Goal: Task Accomplishment & Management: Manage account settings

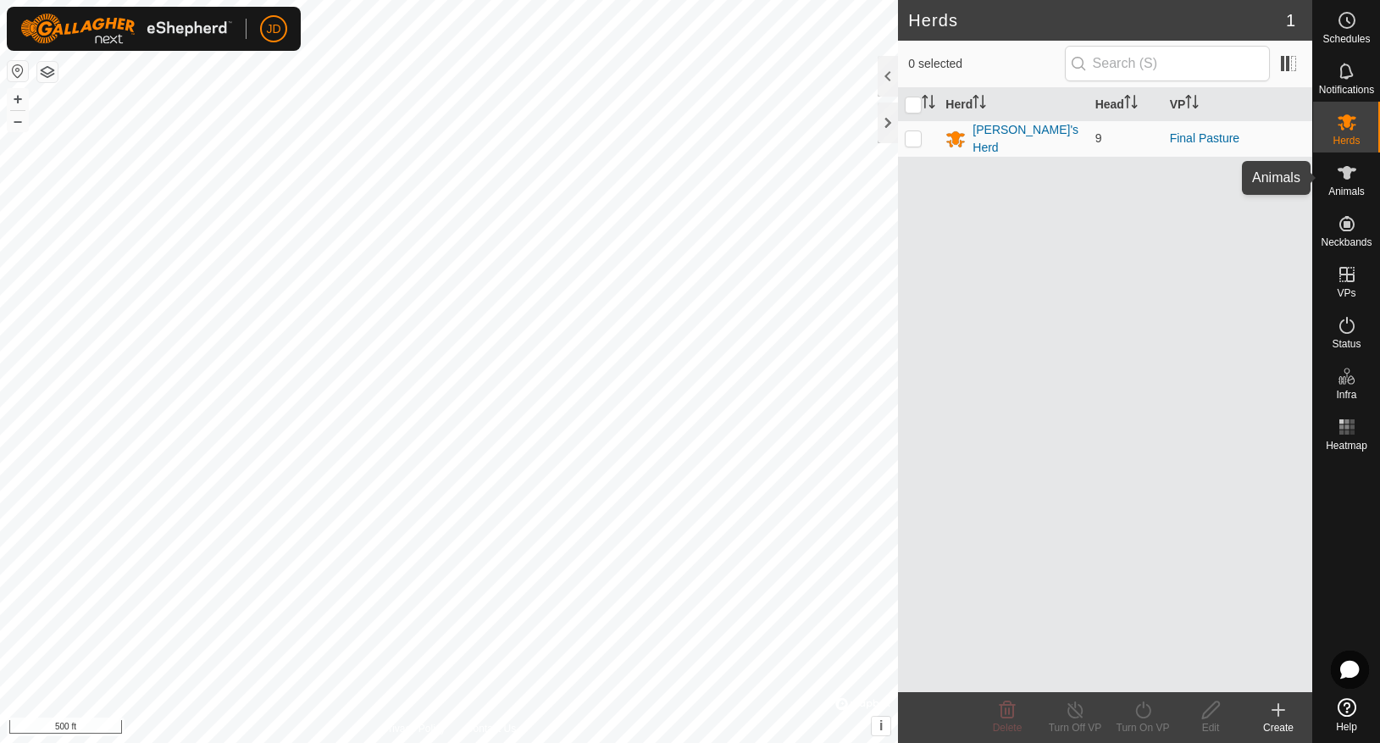
click at [1341, 180] on icon at bounding box center [1347, 173] width 20 height 20
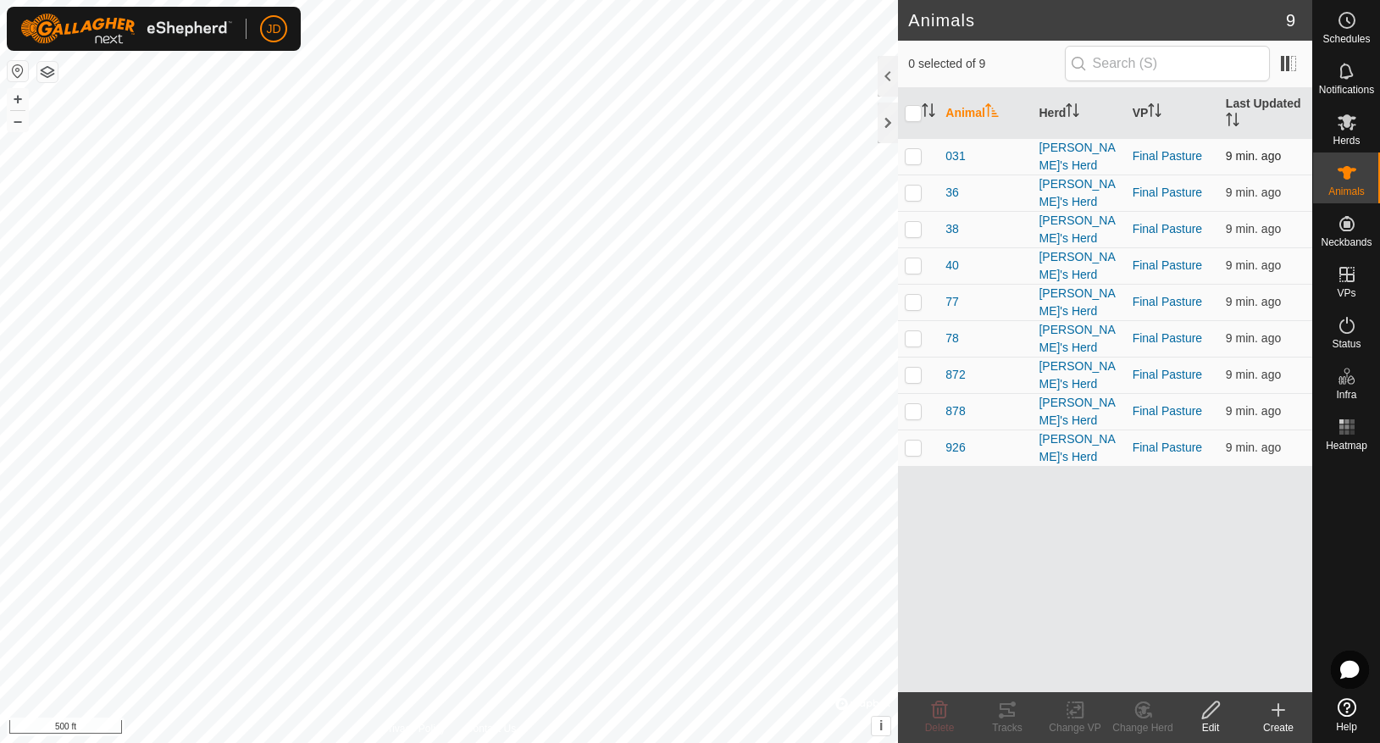
click at [913, 153] on p-checkbox at bounding box center [913, 156] width 17 height 14
checkbox input "true"
click at [1012, 718] on icon at bounding box center [1007, 710] width 20 height 20
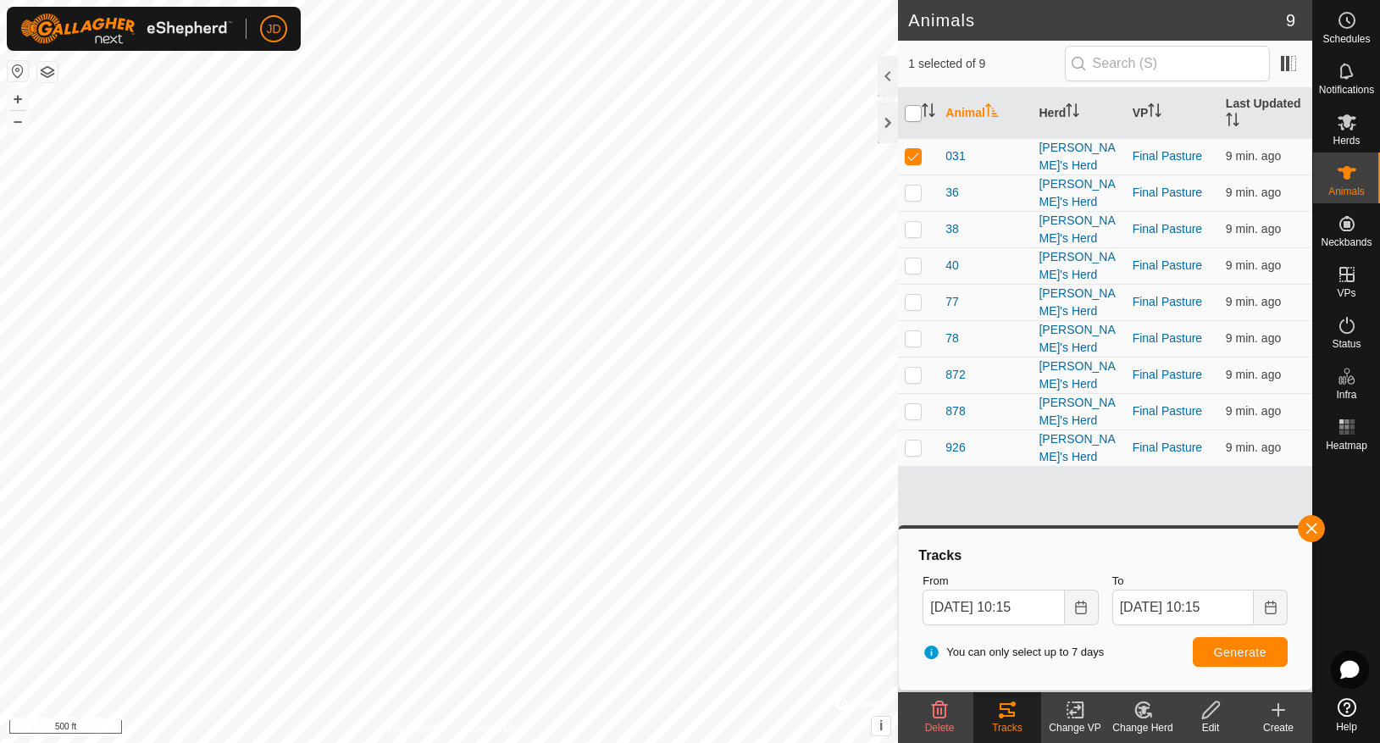
click at [917, 111] on input "checkbox" at bounding box center [913, 113] width 17 height 17
checkbox input "true"
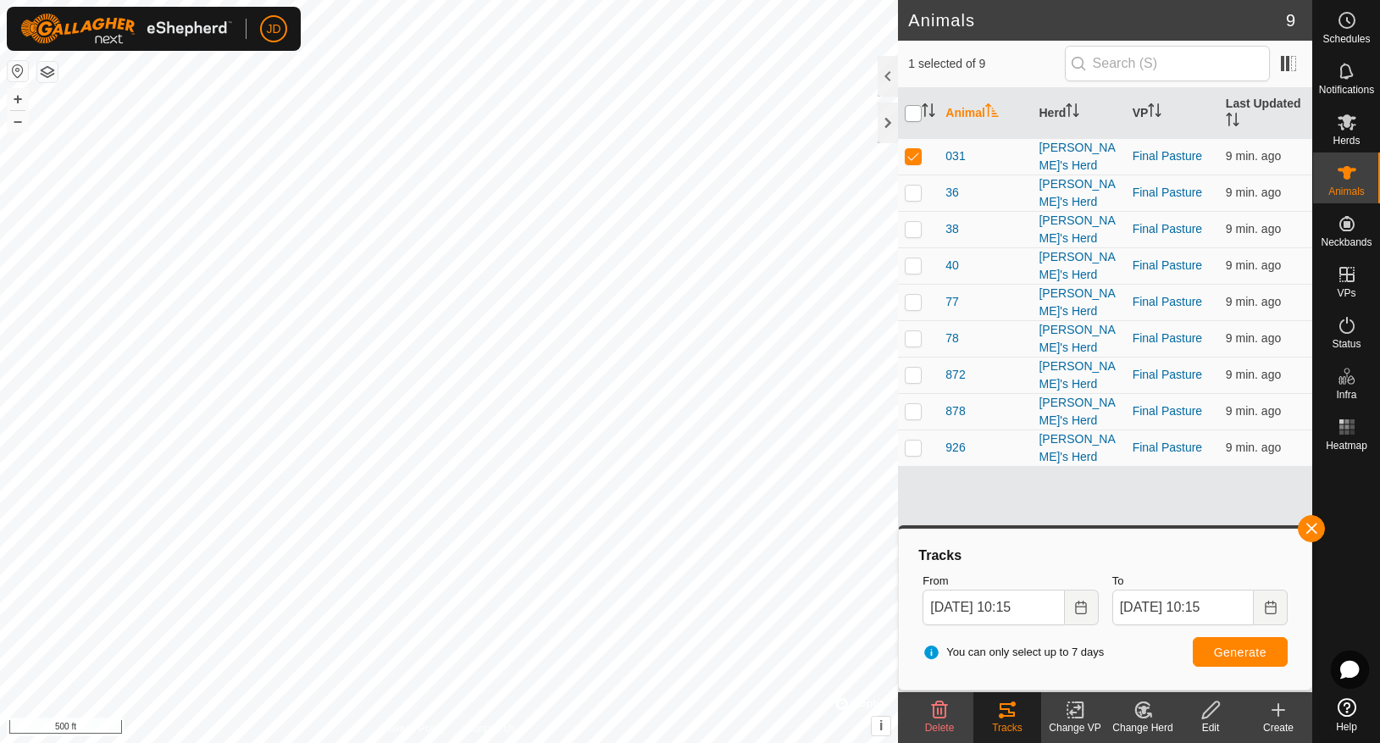
checkbox input "true"
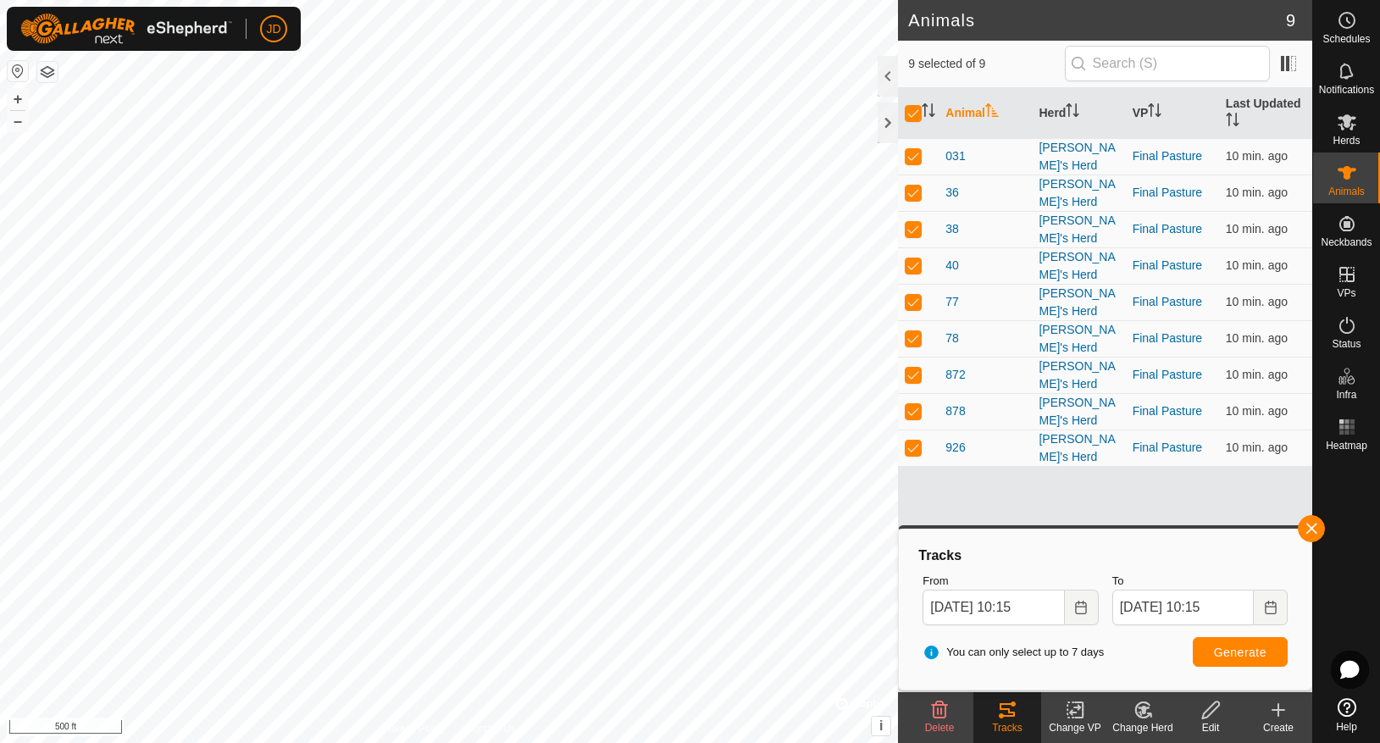
click at [1002, 717] on icon at bounding box center [1001, 715] width 5 height 5
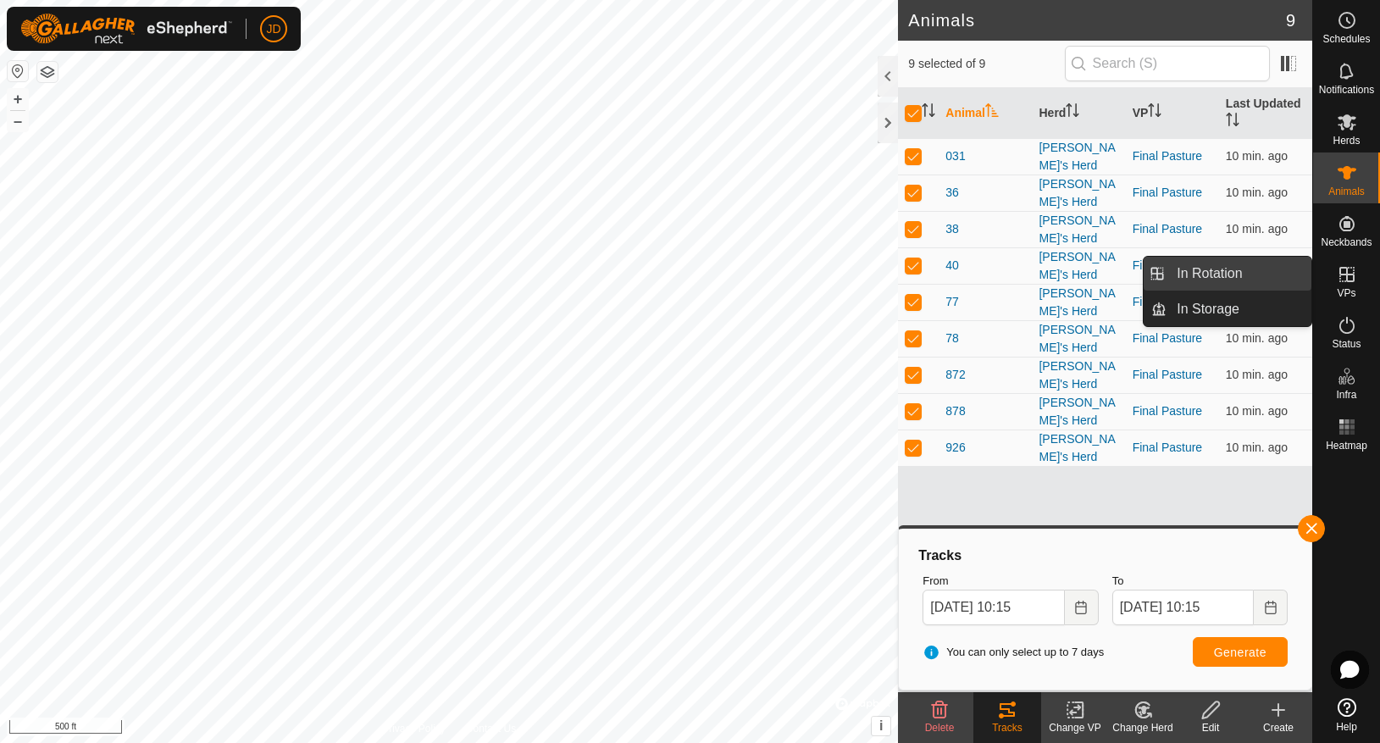
click at [1284, 275] on link "In Rotation" at bounding box center [1239, 274] width 145 height 34
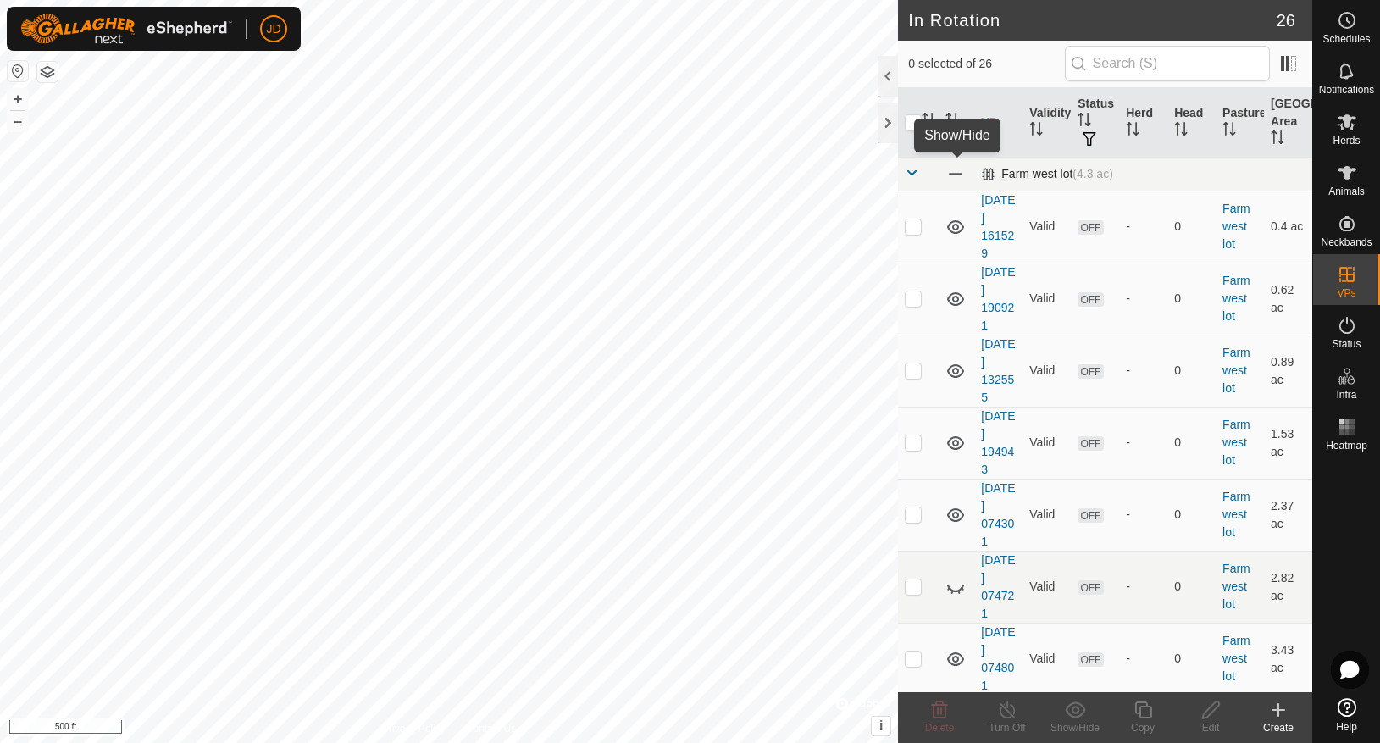
click at [964, 170] on span at bounding box center [955, 173] width 19 height 19
click at [914, 169] on span at bounding box center [912, 173] width 14 height 14
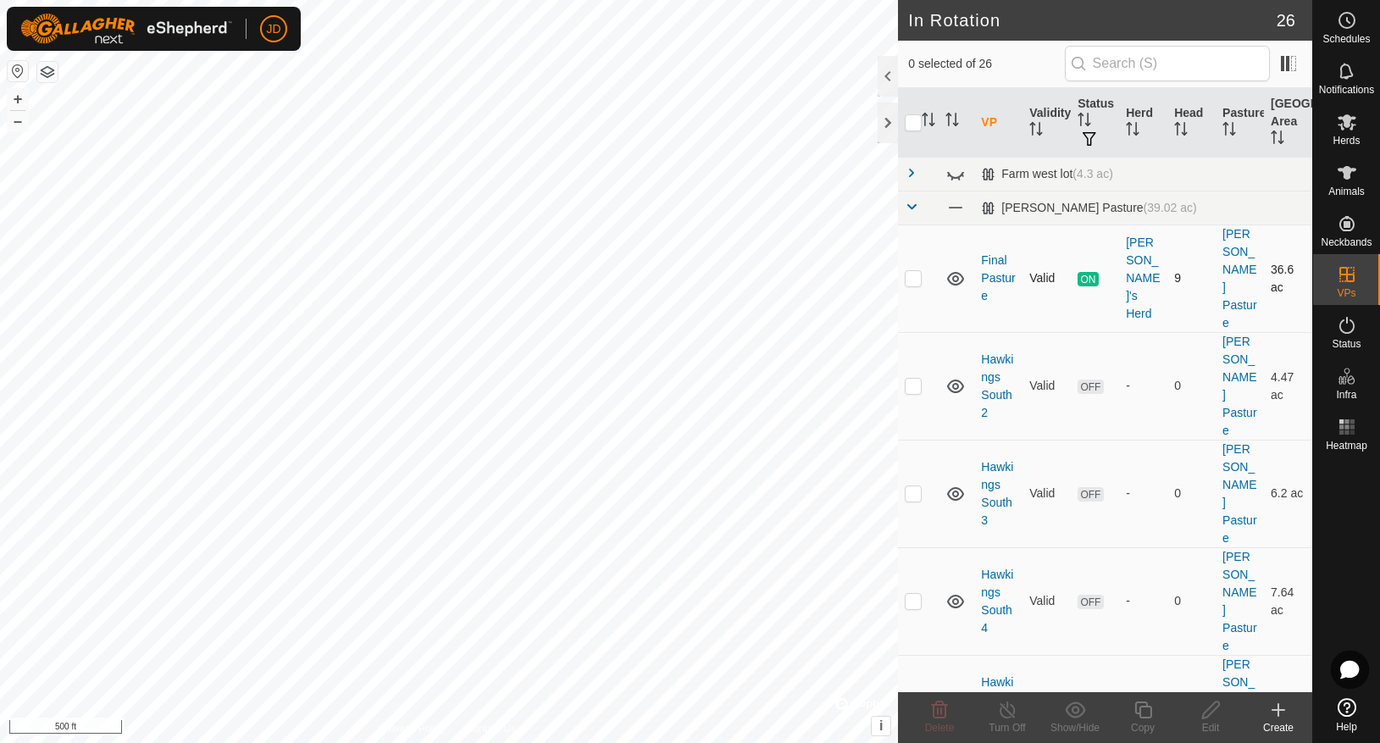
click at [915, 271] on p-checkbox at bounding box center [913, 278] width 17 height 14
checkbox input "true"
click at [954, 269] on icon at bounding box center [956, 279] width 20 height 20
click at [951, 277] on icon at bounding box center [955, 280] width 17 height 7
click at [1145, 716] on icon at bounding box center [1143, 710] width 21 height 20
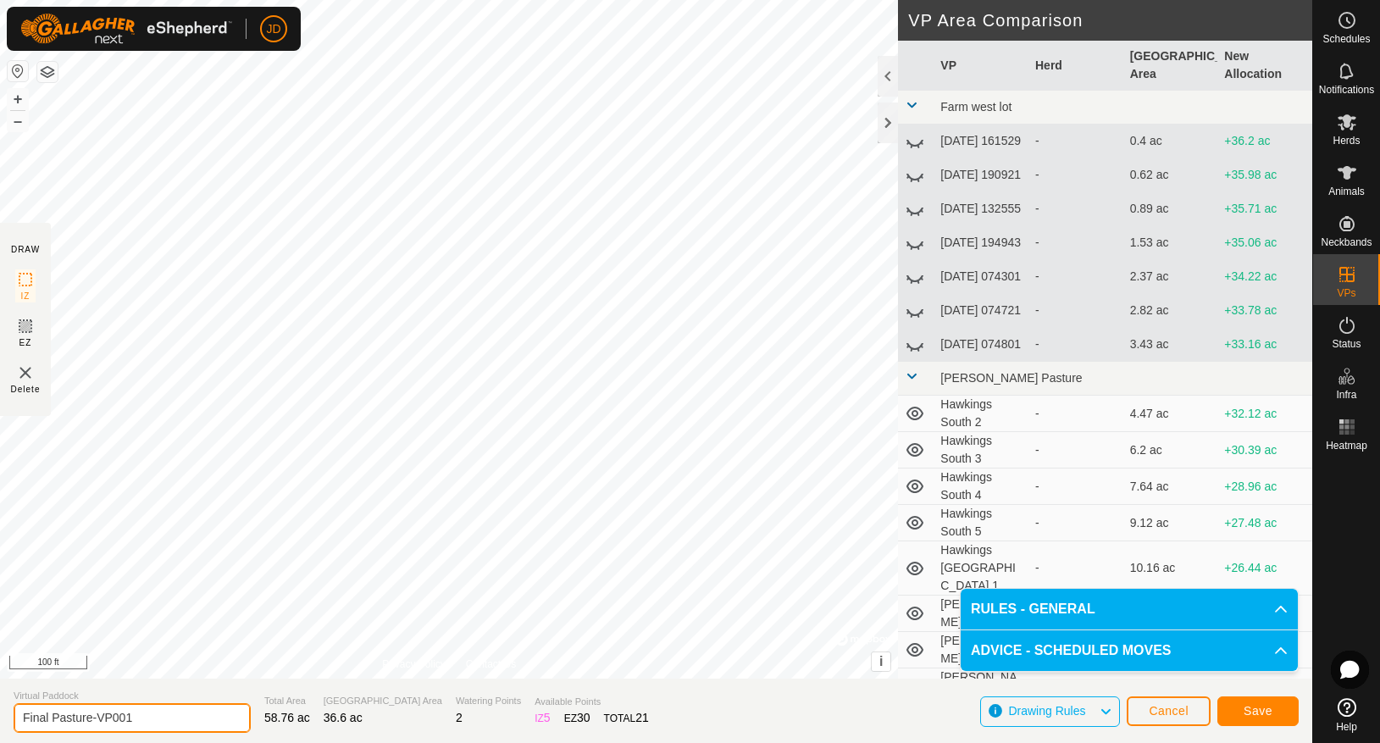
drag, startPoint x: 130, startPoint y: 720, endPoint x: 14, endPoint y: 712, distance: 116.4
click at [14, 712] on input "Final Pasture-VP001" at bounding box center [132, 718] width 237 height 30
type input "F"
type input "[GEOGRAPHIC_DATA] 1"
click at [1271, 713] on span "Save" at bounding box center [1258, 711] width 29 height 14
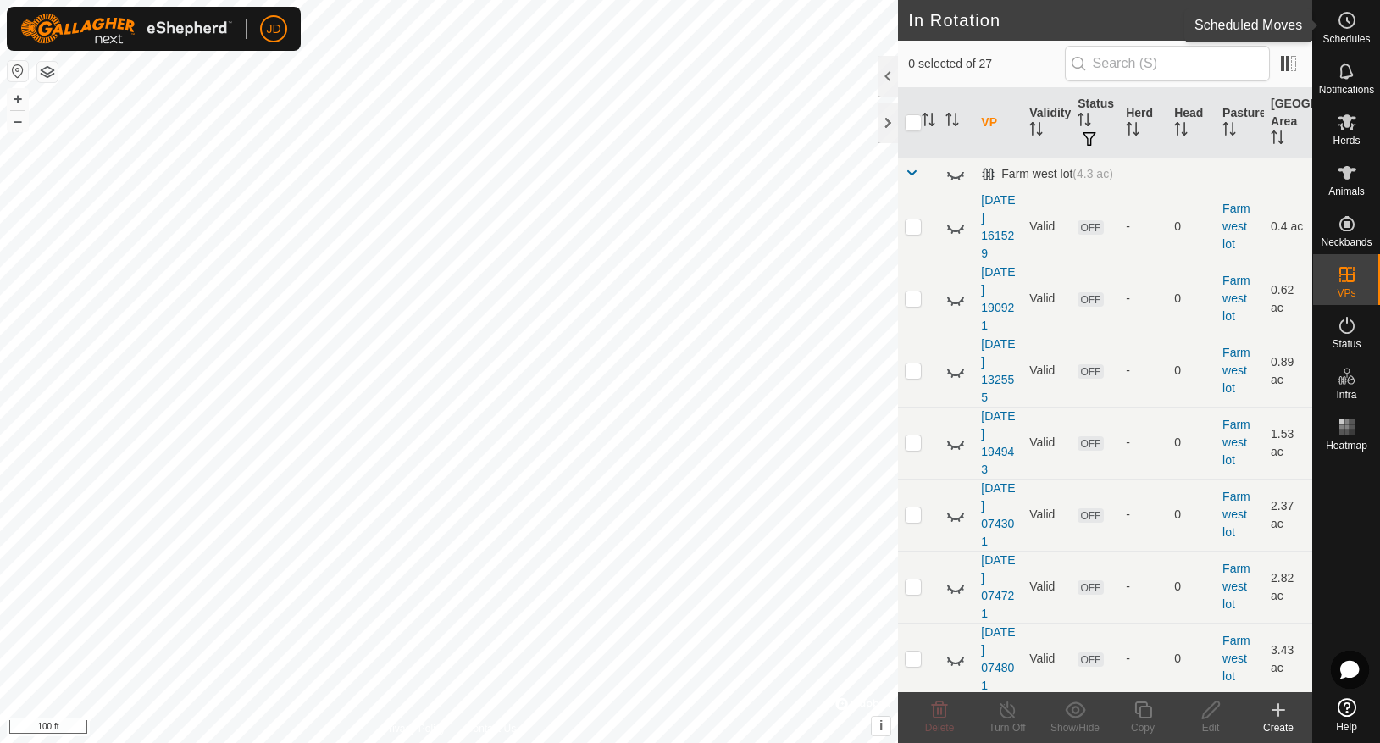
click at [1351, 19] on icon at bounding box center [1347, 20] width 20 height 20
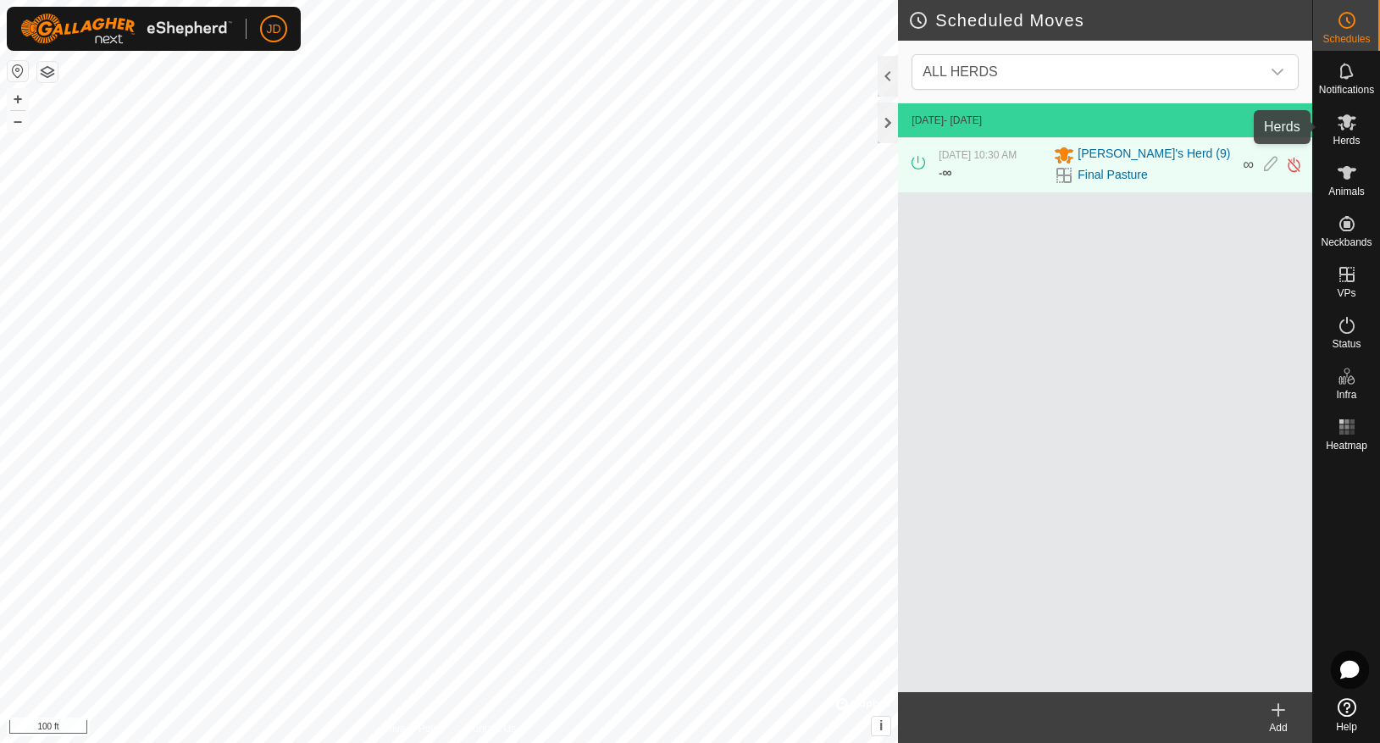
click at [1354, 124] on icon at bounding box center [1347, 122] width 20 height 20
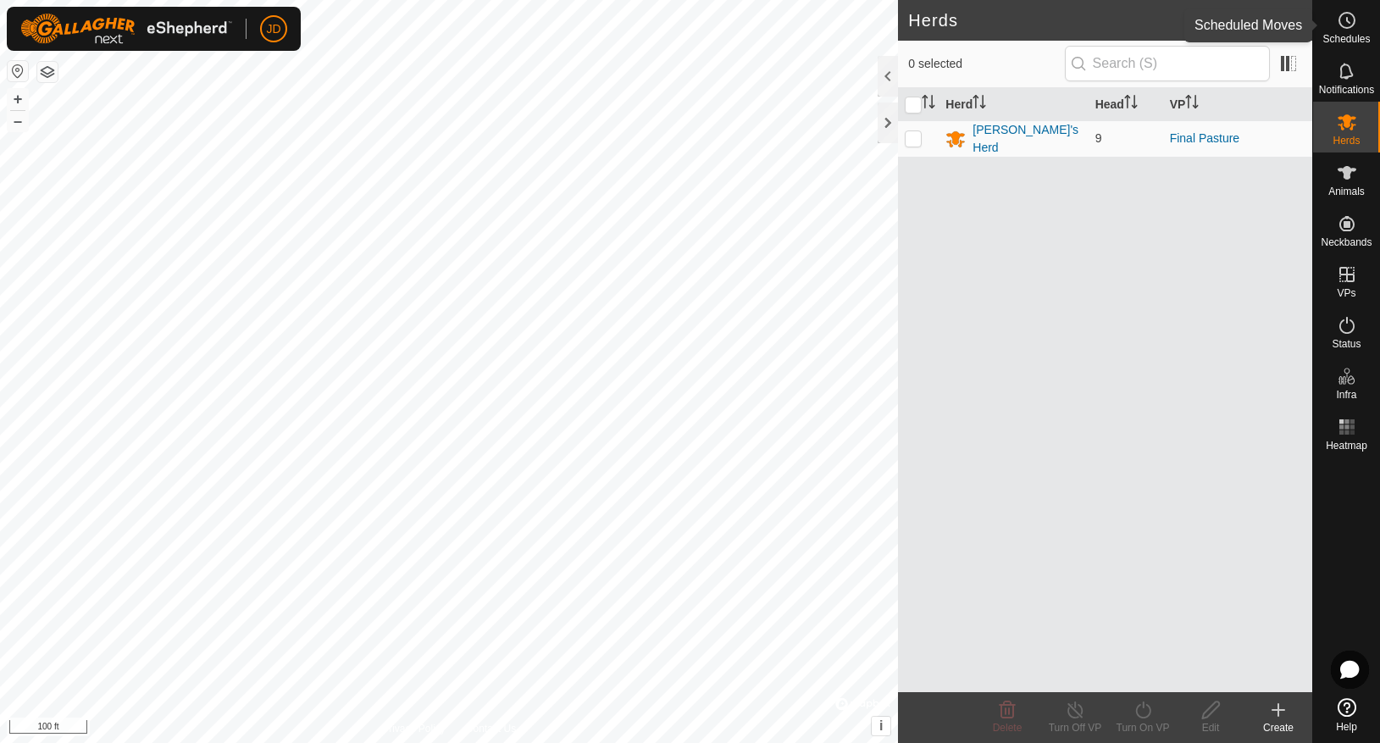
click at [1345, 25] on icon at bounding box center [1347, 20] width 20 height 20
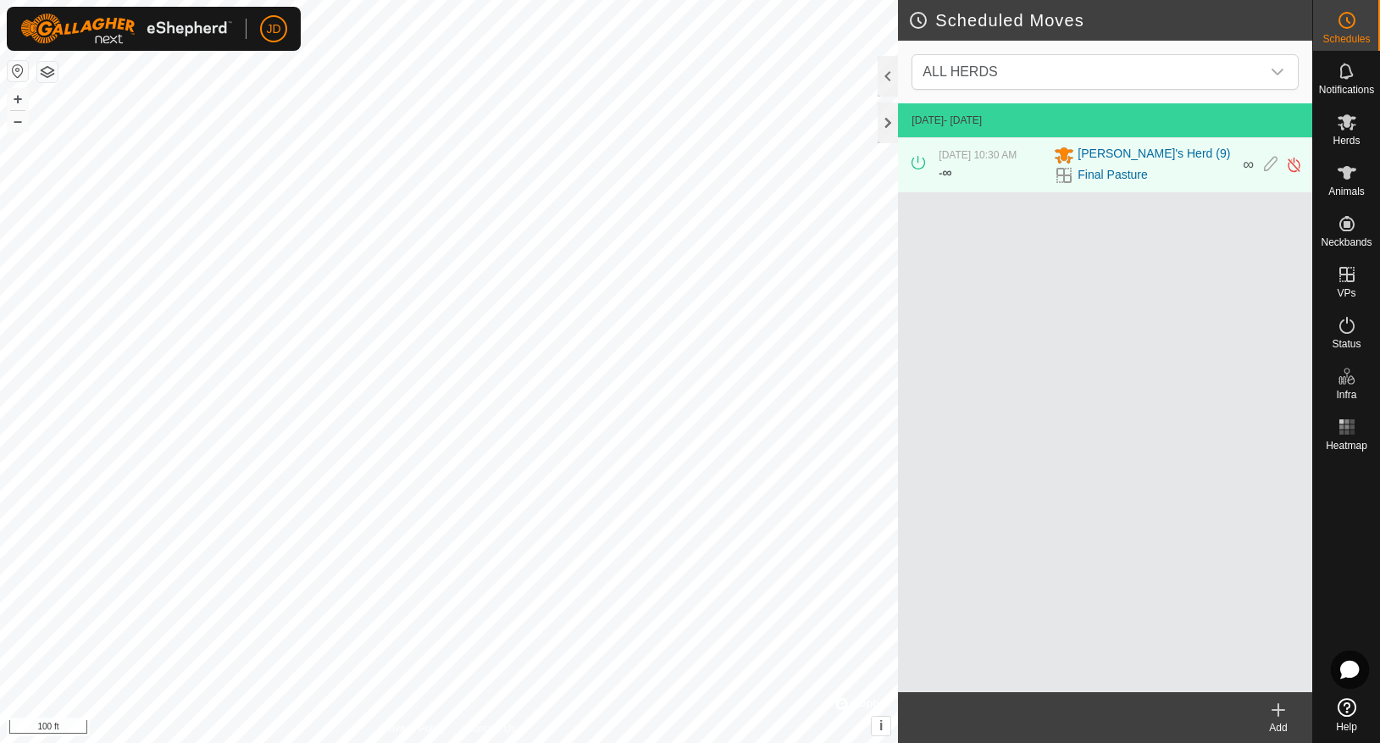
click at [1280, 713] on icon at bounding box center [1278, 710] width 20 height 20
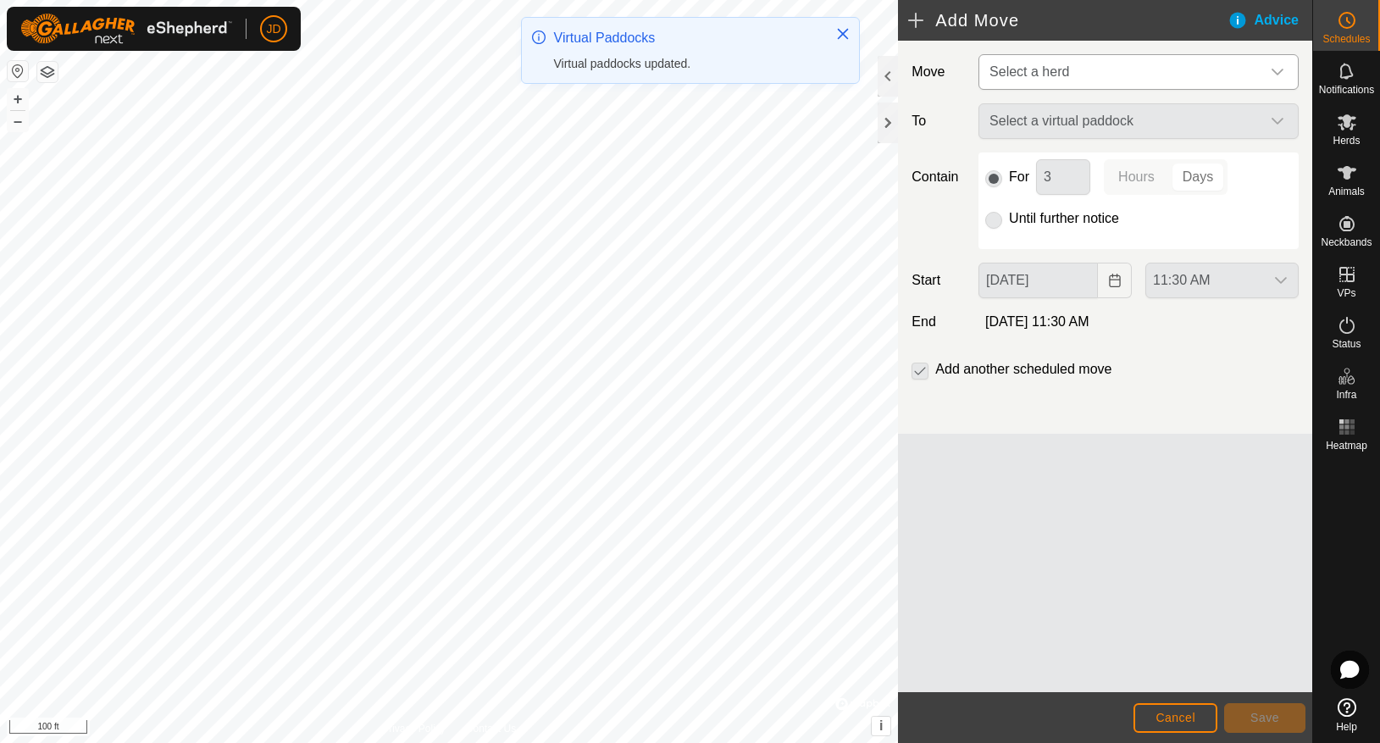
click at [1018, 67] on span "Select a herd" at bounding box center [1030, 71] width 80 height 14
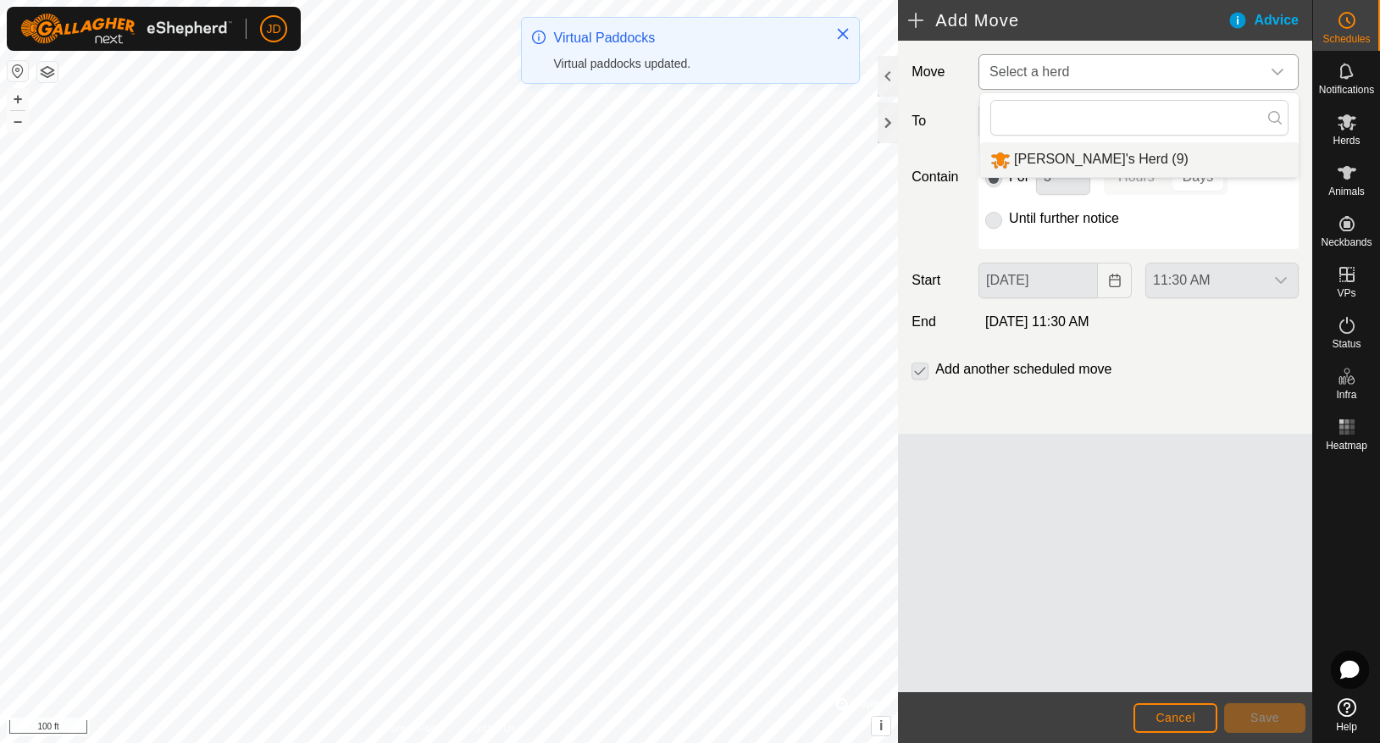
click at [1047, 161] on li "[PERSON_NAME]'s Herd (9)" at bounding box center [1139, 159] width 319 height 35
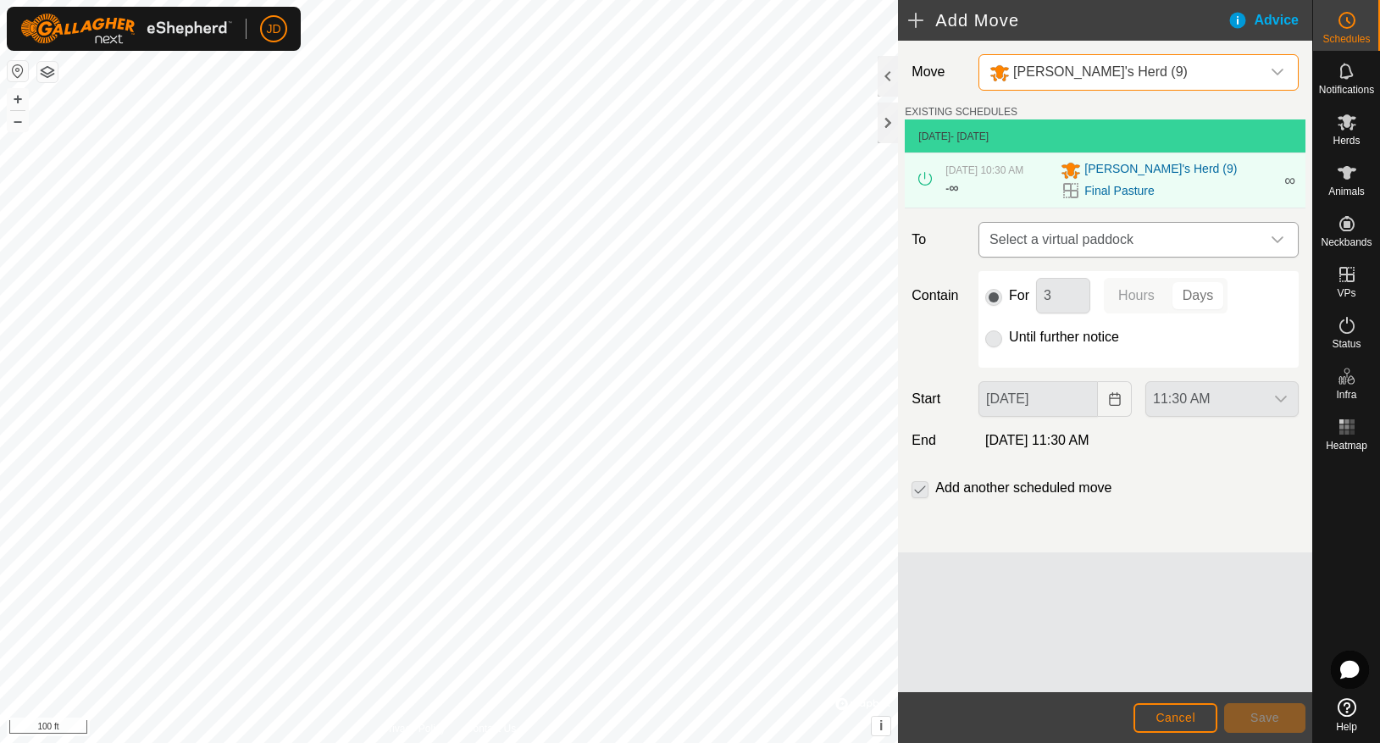
click at [1029, 255] on span "Select a virtual paddock" at bounding box center [1122, 240] width 278 height 34
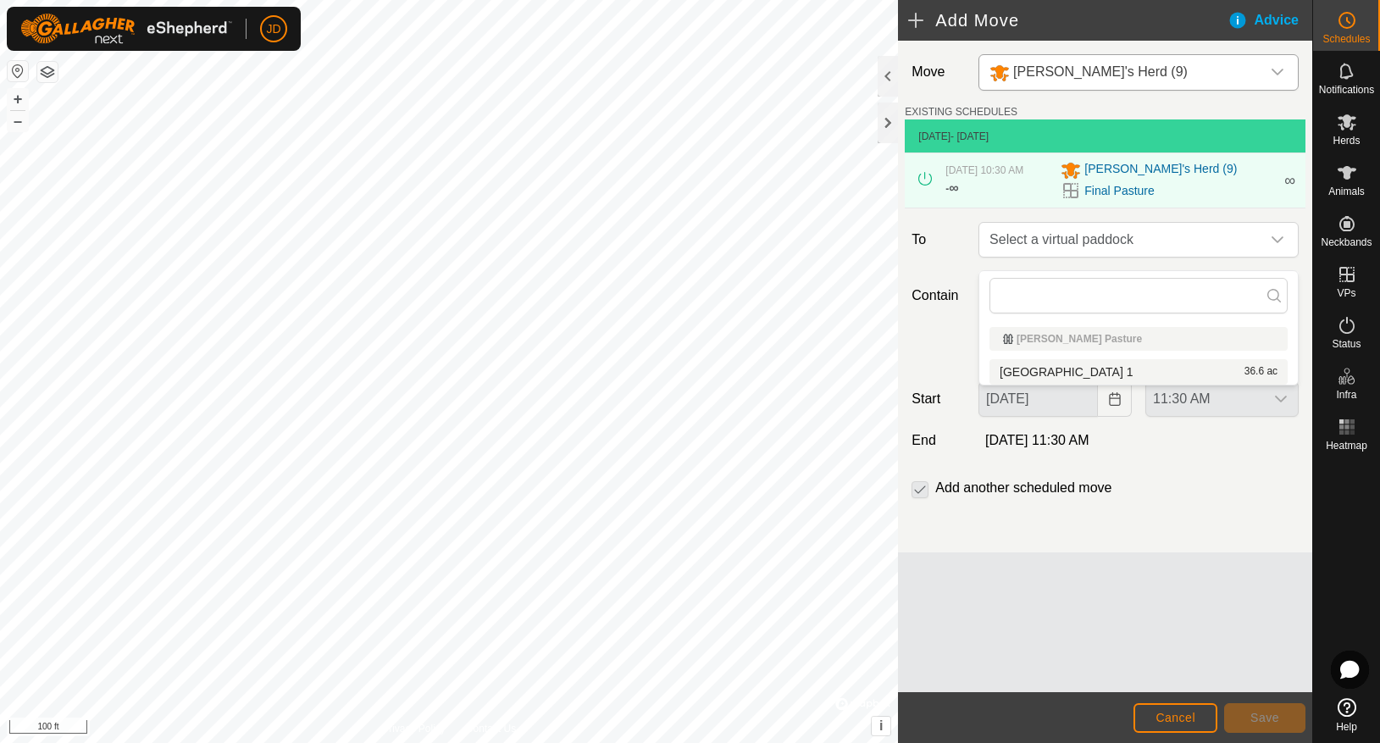
click at [1036, 371] on li "North Field 1 36.6 ac" at bounding box center [1139, 371] width 298 height 25
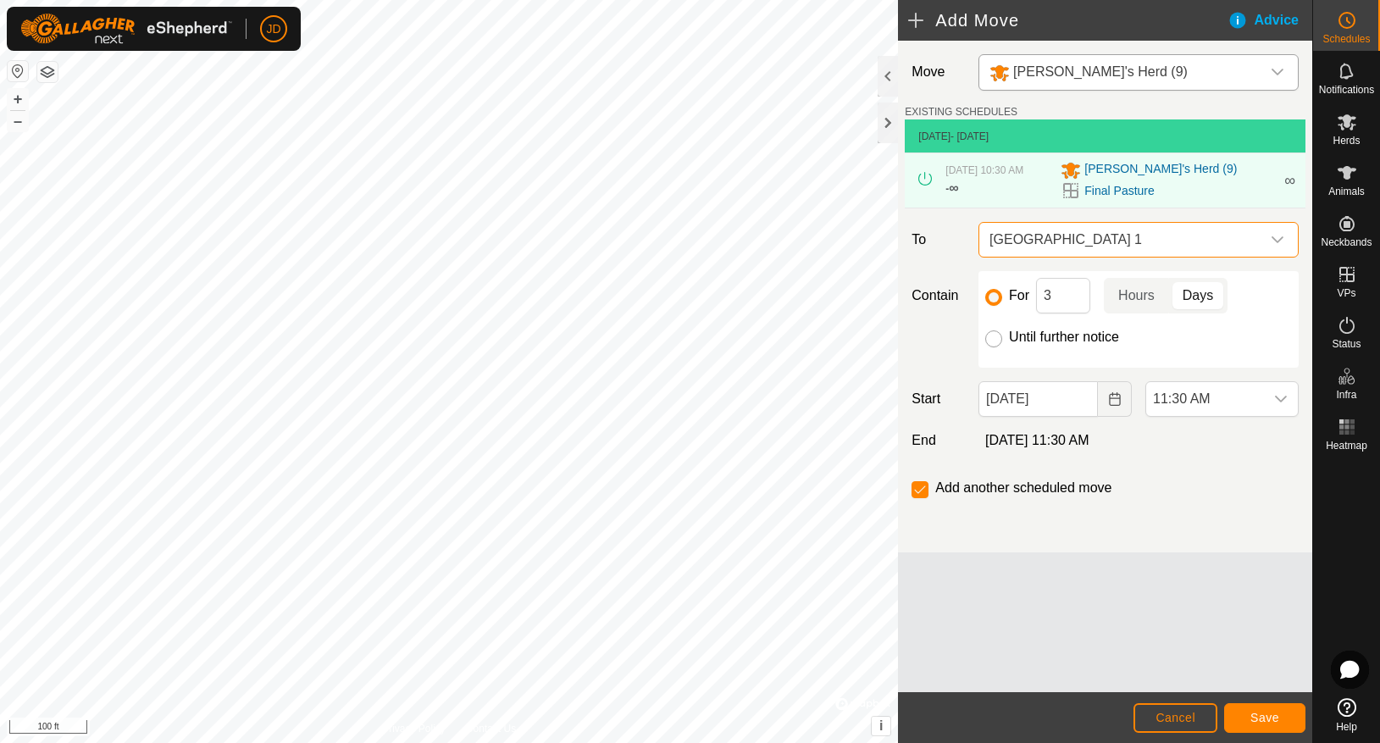
click at [1000, 347] on input "Until further notice" at bounding box center [993, 338] width 17 height 17
radio input "true"
checkbox input "false"
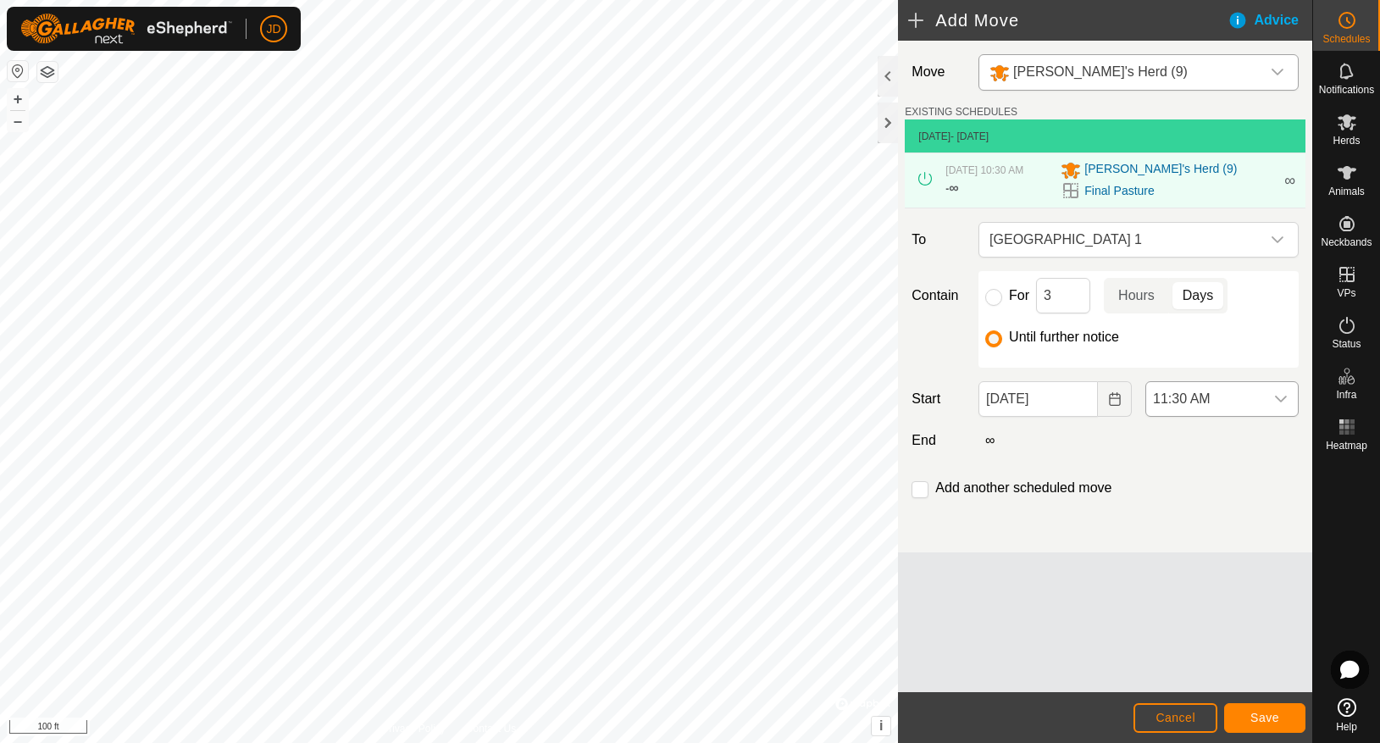
click at [1216, 413] on span "11:30 AM" at bounding box center [1205, 399] width 118 height 34
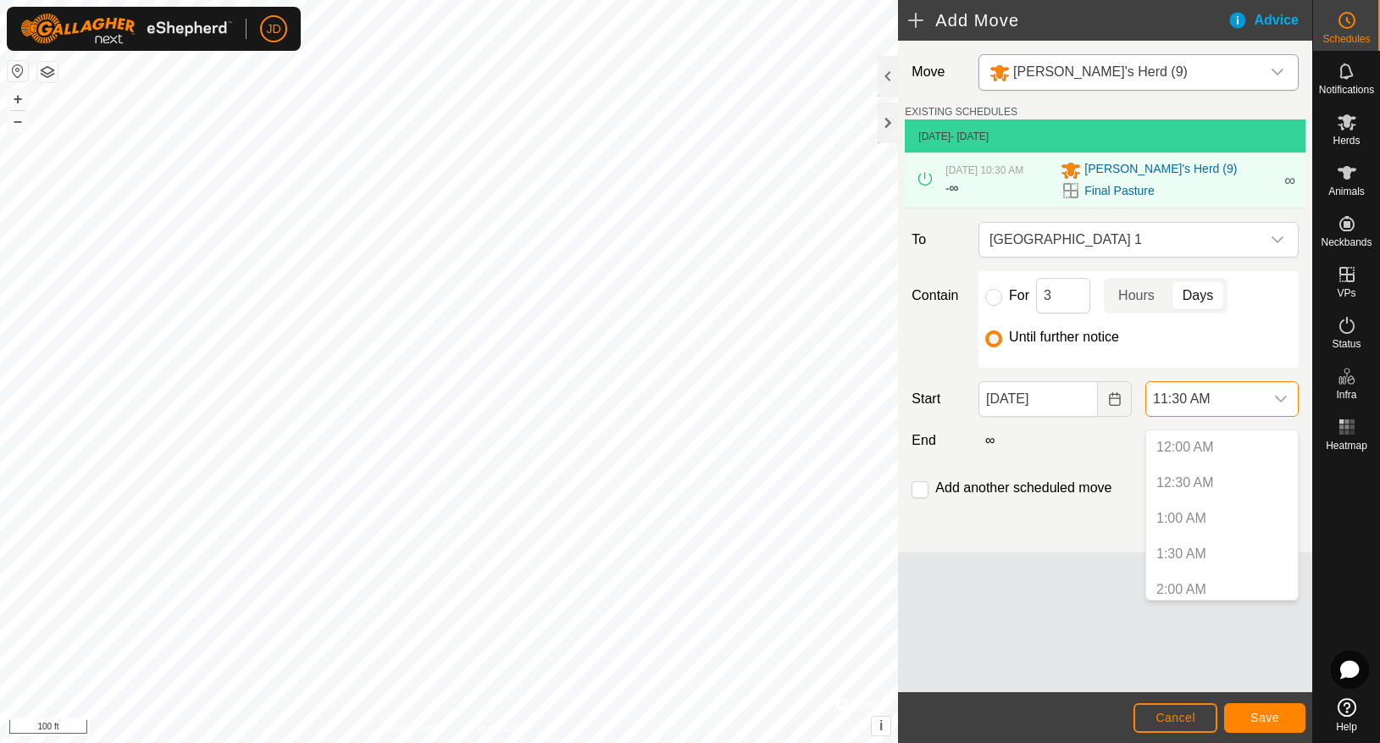
scroll to position [683, 0]
click at [1184, 580] on li "11:30 AM" at bounding box center [1222, 583] width 152 height 34
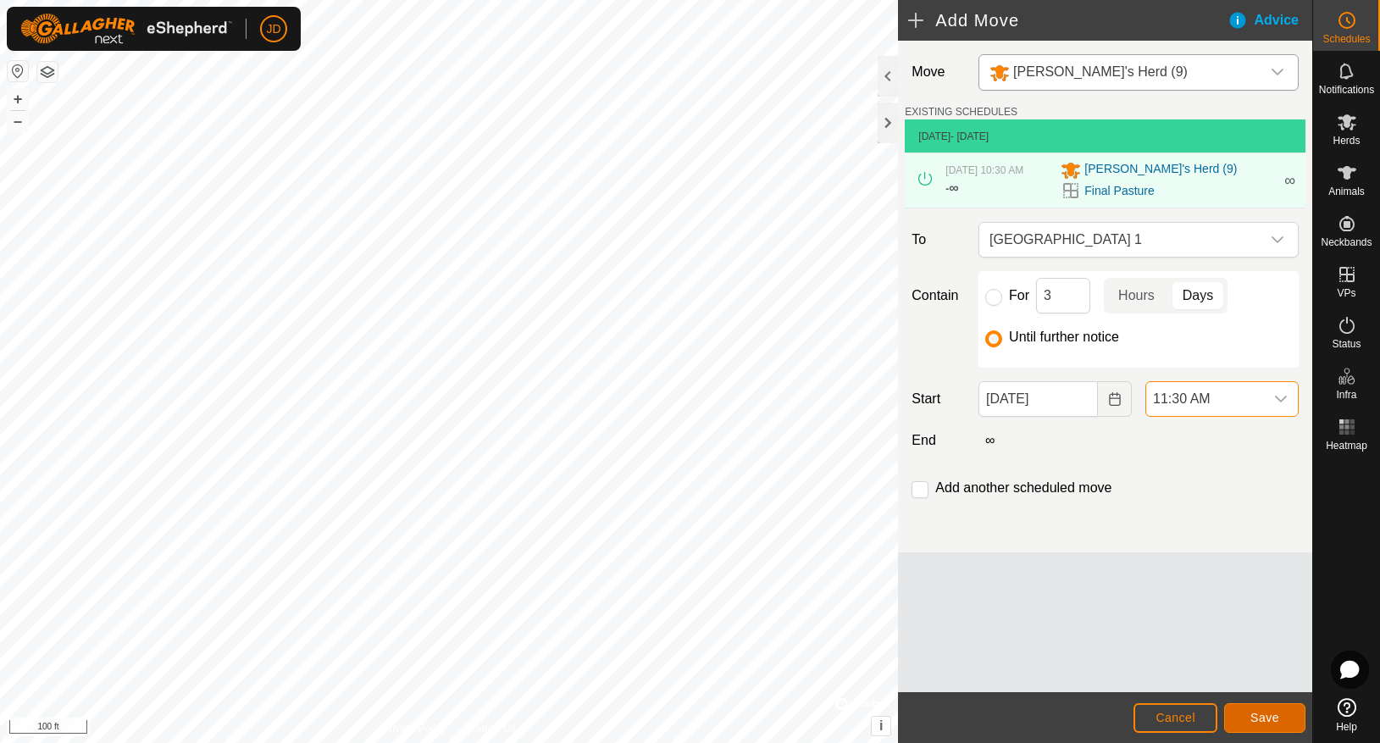
click at [1268, 716] on span "Save" at bounding box center [1265, 718] width 29 height 14
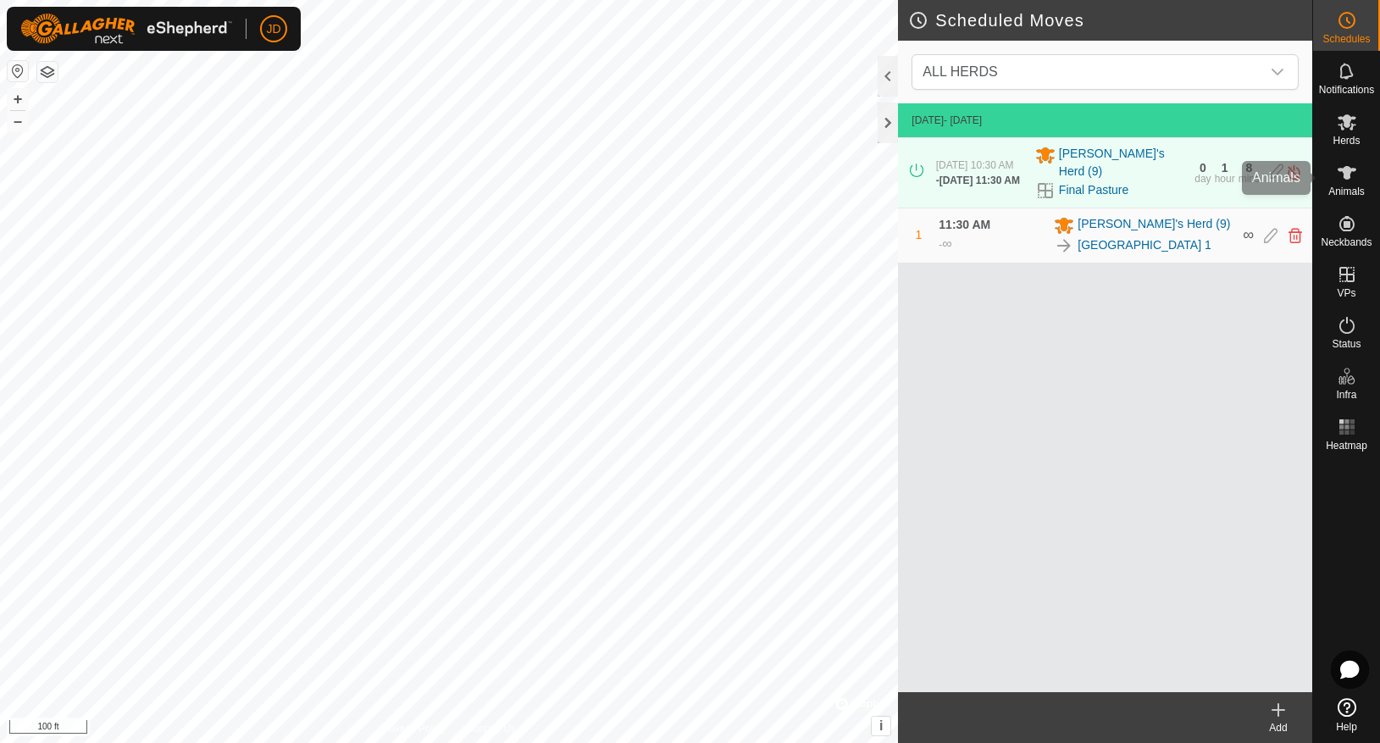
drag, startPoint x: 1350, startPoint y: 170, endPoint x: 1356, endPoint y: 220, distance: 50.3
click at [1350, 169] on icon at bounding box center [1347, 173] width 19 height 14
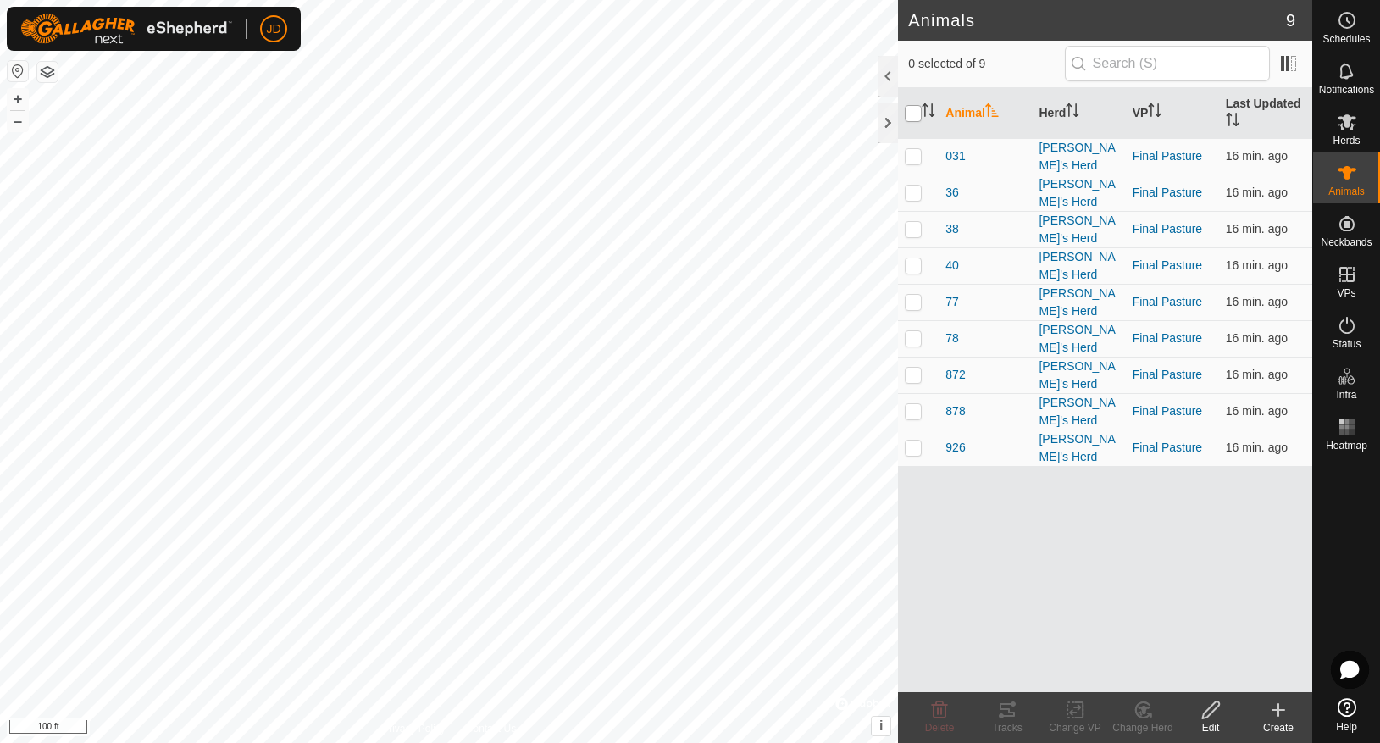
click at [914, 109] on input "checkbox" at bounding box center [913, 113] width 17 height 17
checkbox input "true"
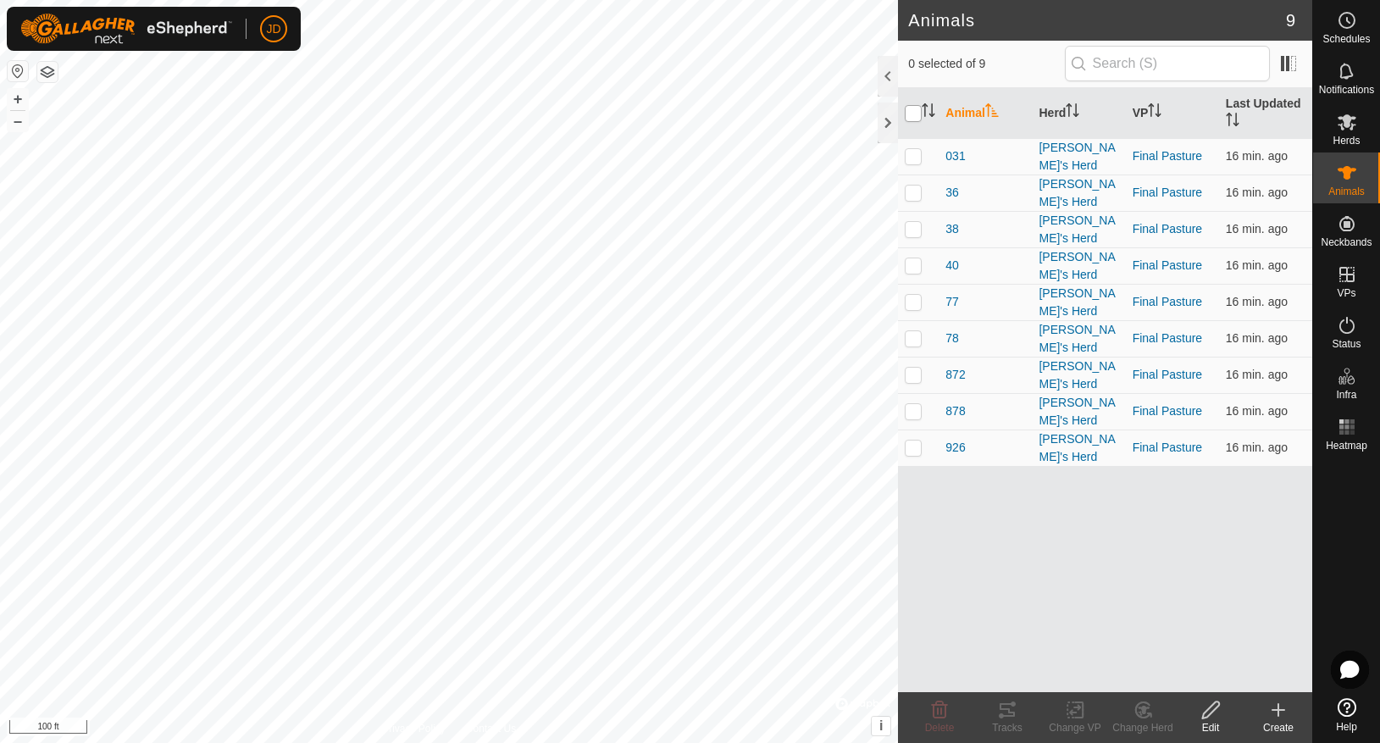
checkbox input "true"
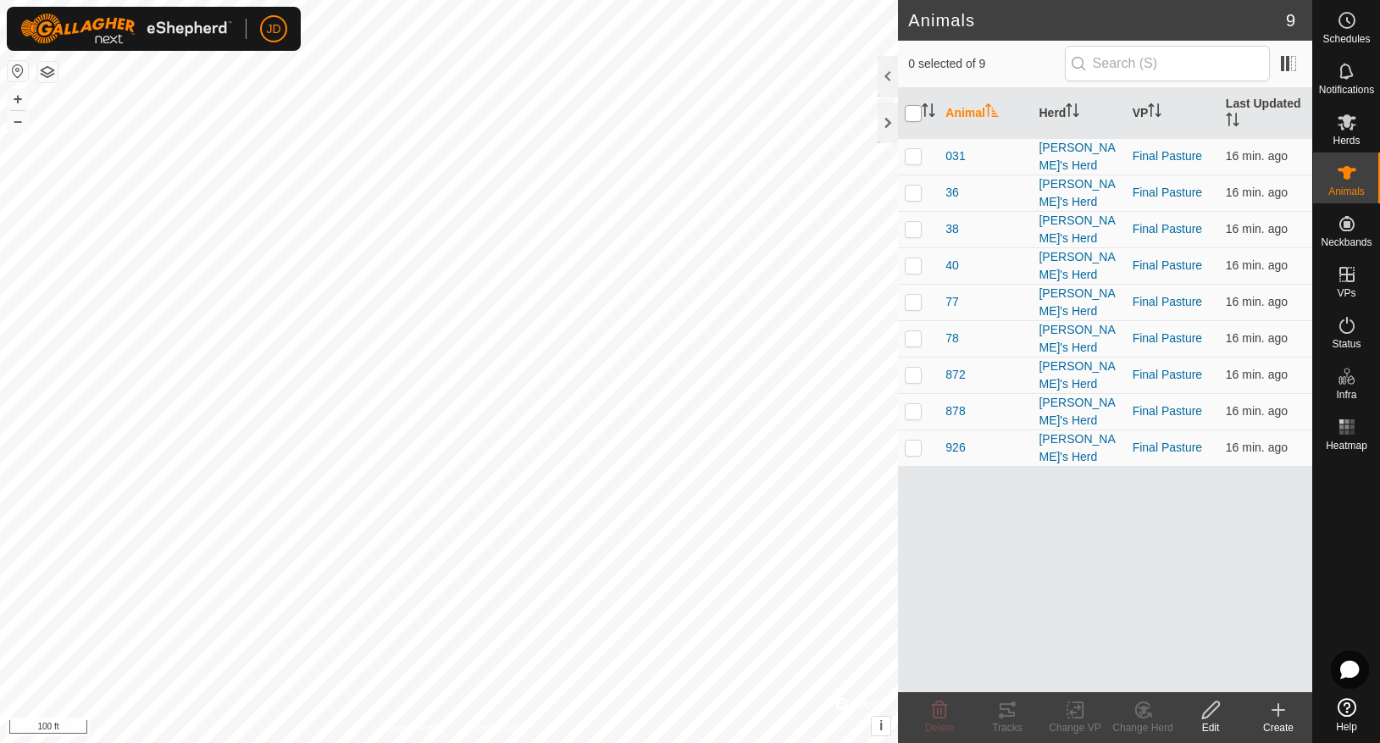
checkbox input "true"
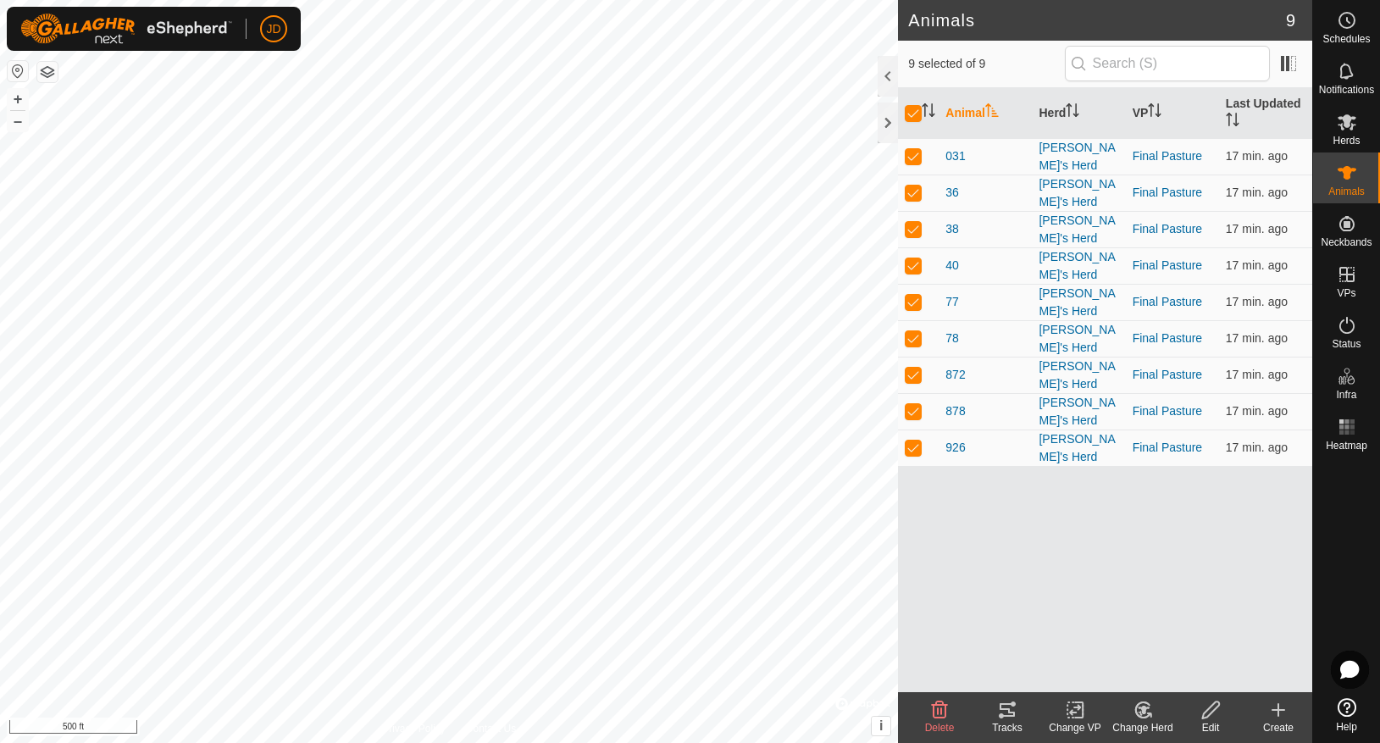
click at [1012, 714] on icon at bounding box center [1007, 710] width 20 height 20
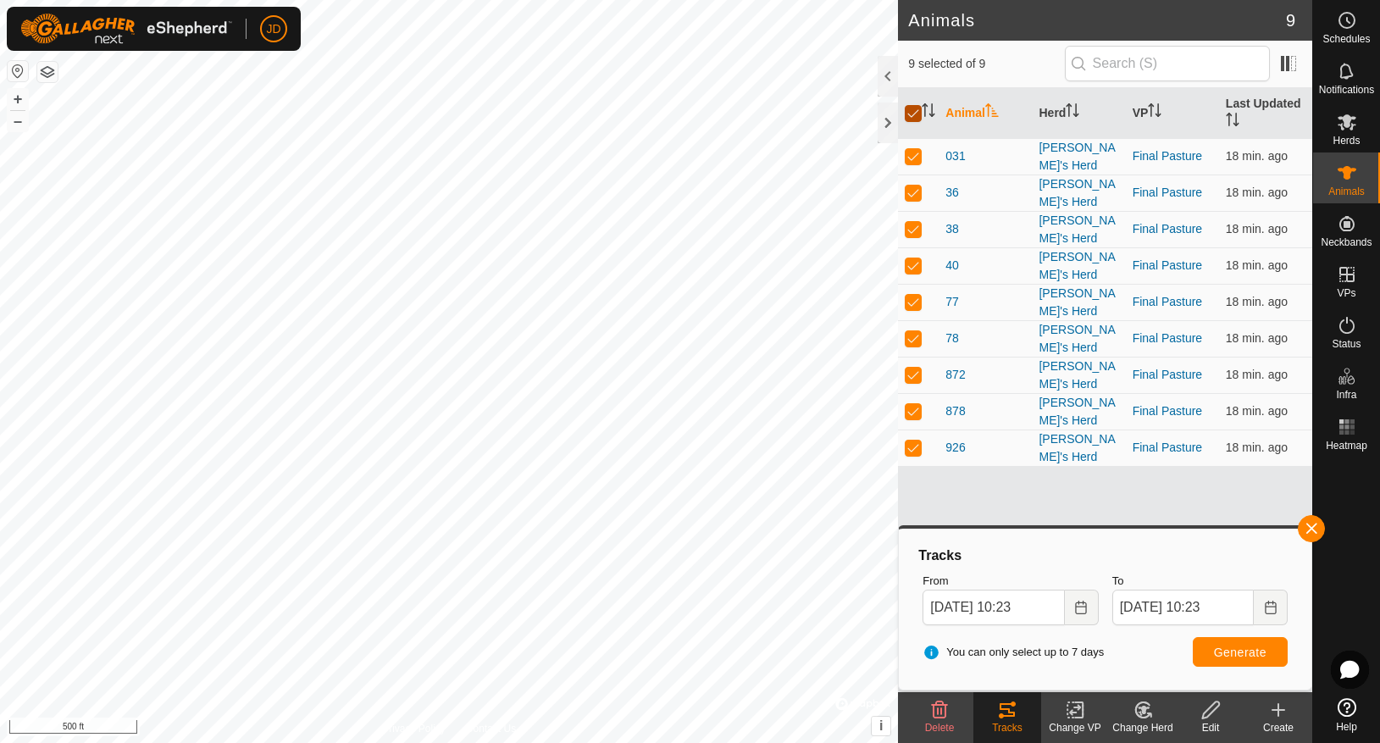
click at [912, 109] on input "checkbox" at bounding box center [913, 113] width 17 height 17
checkbox input "false"
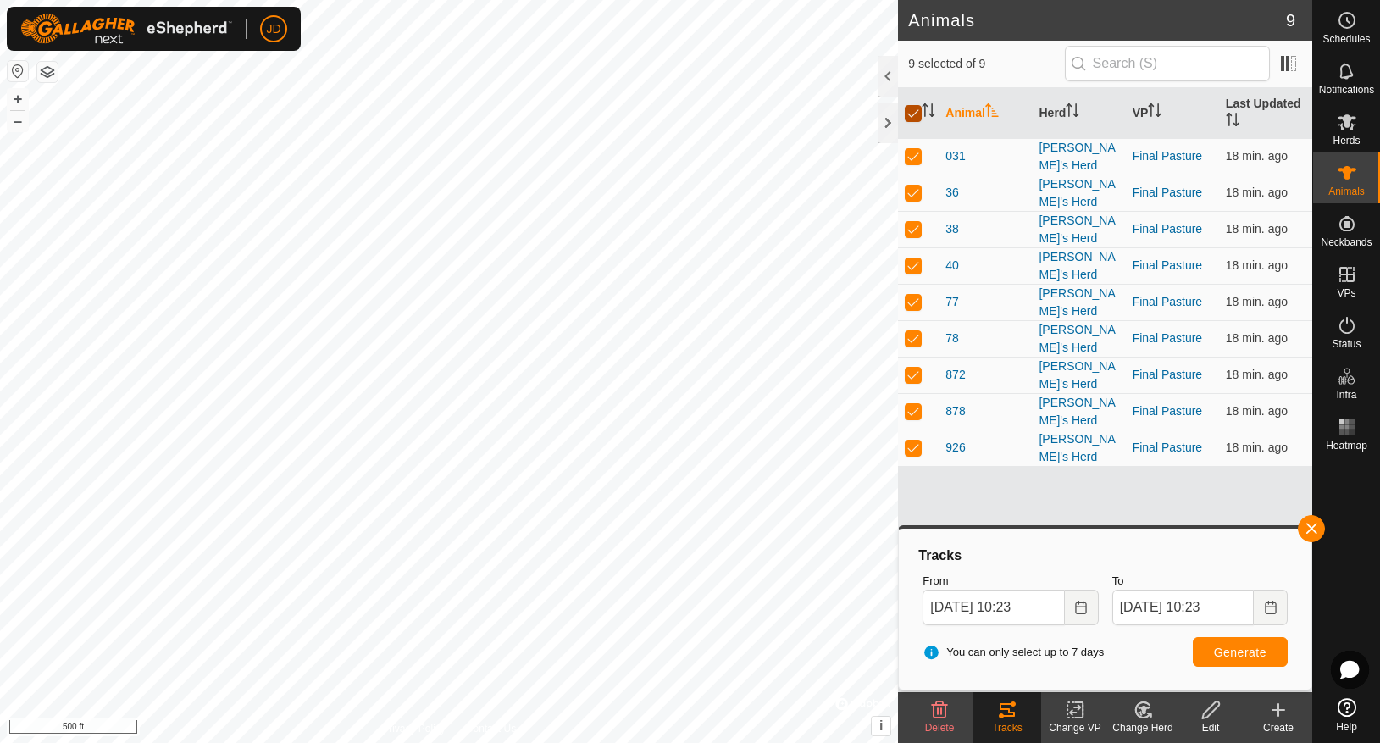
checkbox input "false"
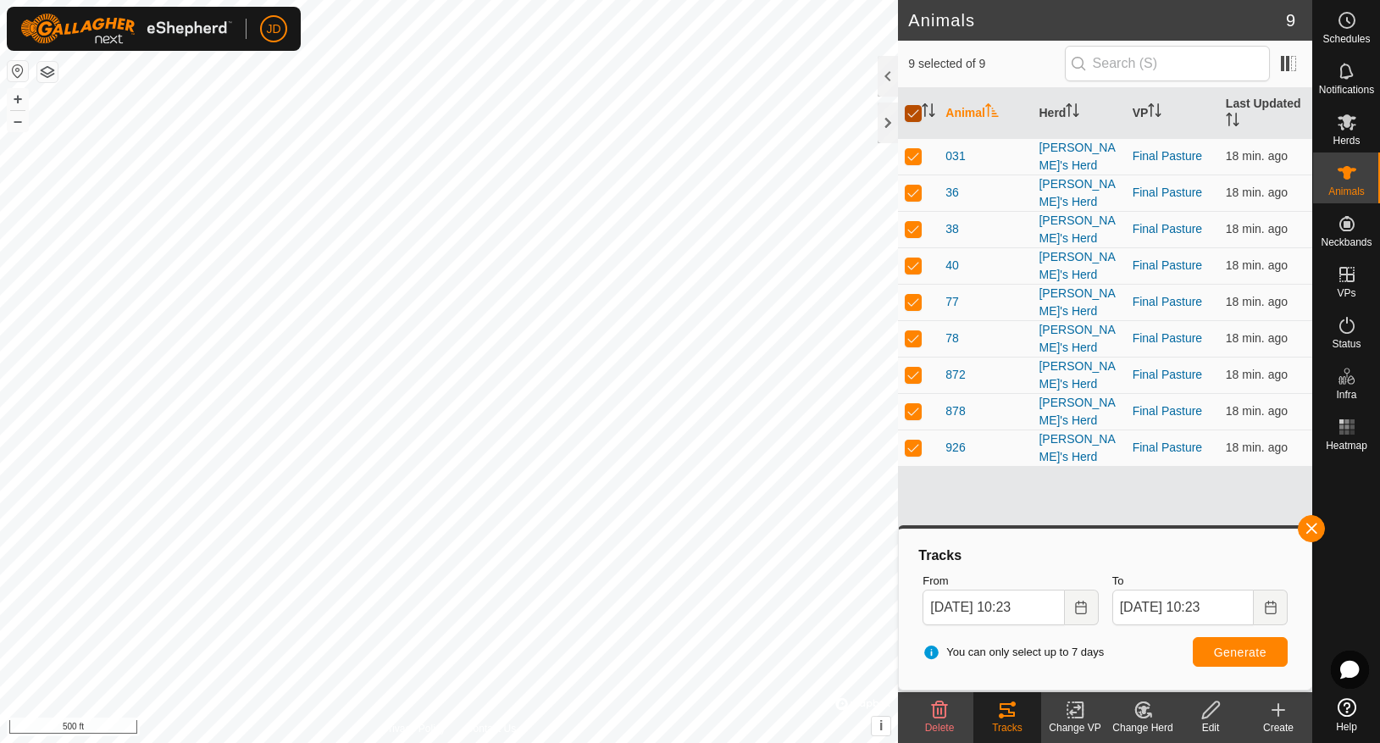
checkbox input "false"
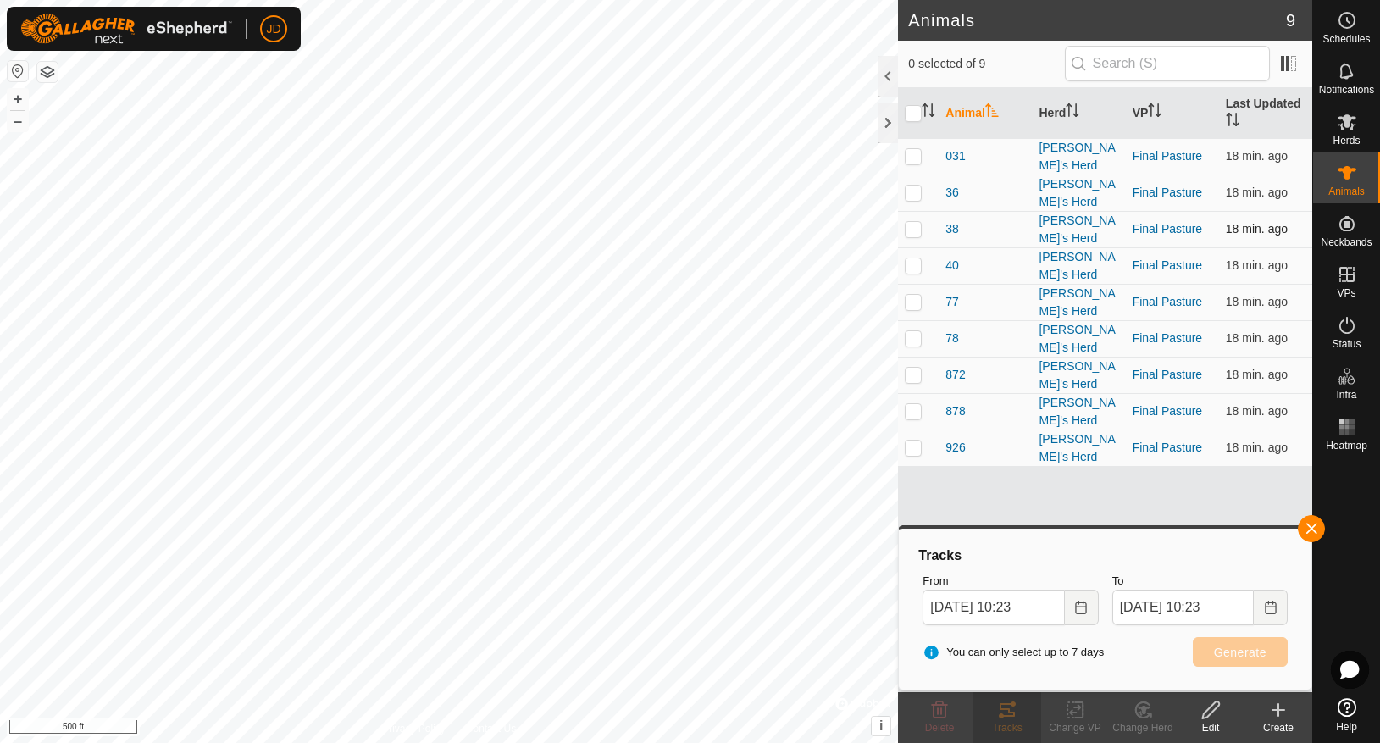
click at [919, 223] on p-checkbox at bounding box center [913, 229] width 17 height 14
click at [913, 222] on p-checkbox at bounding box center [913, 229] width 17 height 14
checkbox input "false"
click at [915, 331] on p-checkbox at bounding box center [913, 338] width 17 height 14
checkbox input "true"
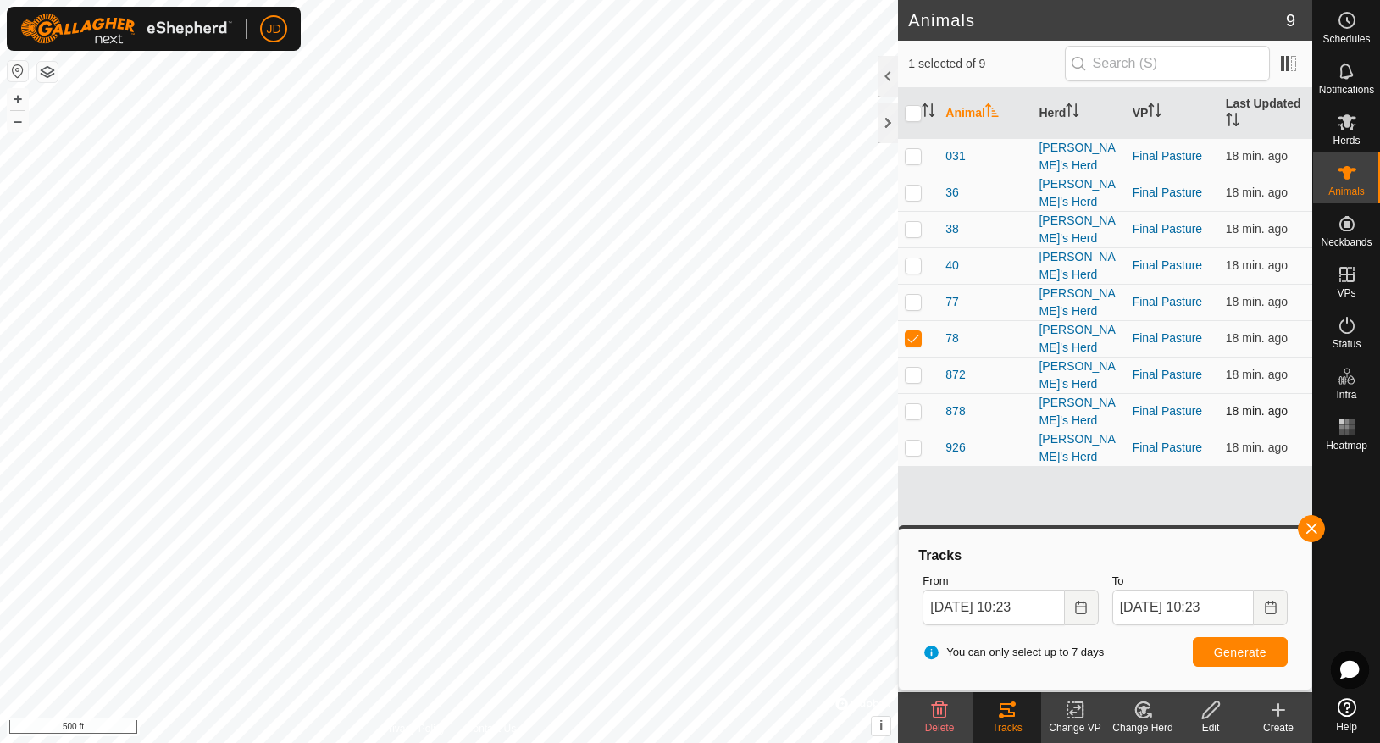
click at [916, 404] on p-checkbox at bounding box center [913, 411] width 17 height 14
checkbox input "true"
click at [915, 331] on p-checkbox at bounding box center [913, 338] width 17 height 14
checkbox input "false"
click at [918, 404] on p-checkbox at bounding box center [913, 411] width 17 height 14
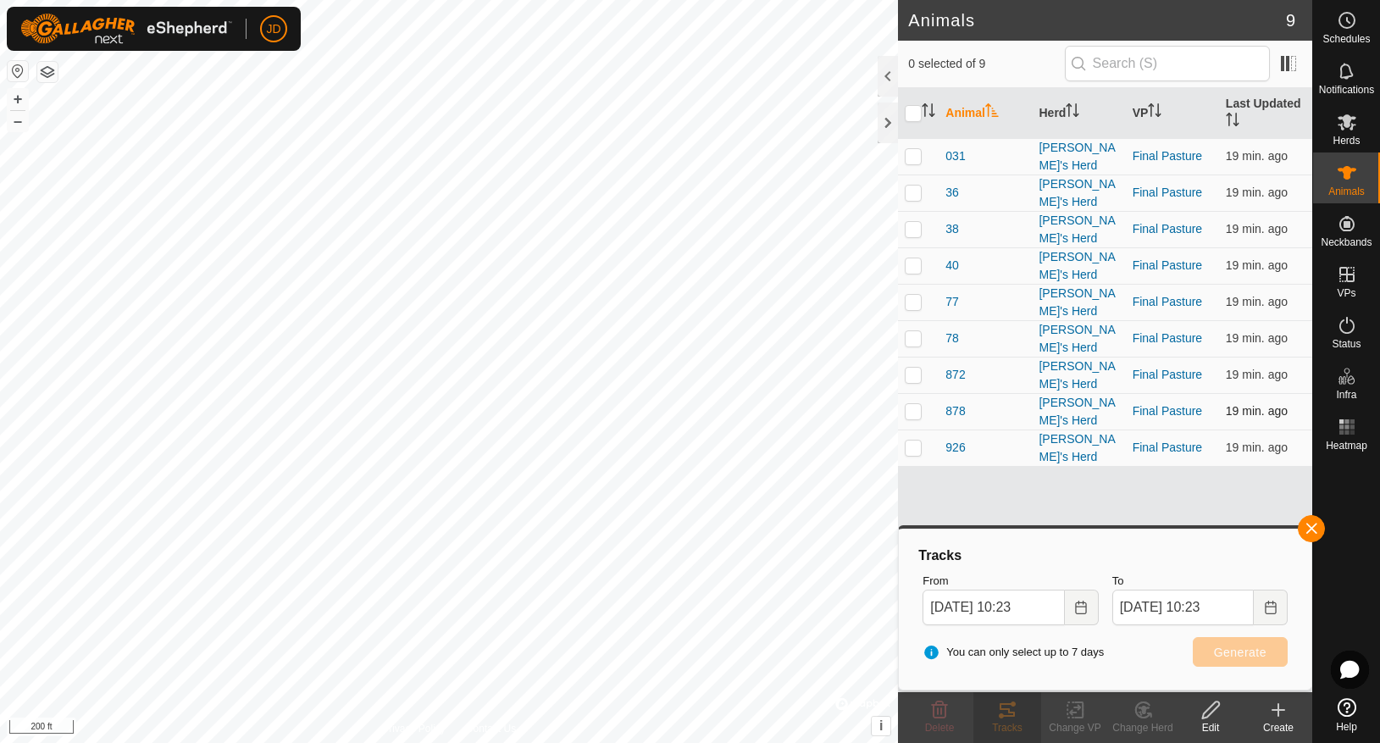
checkbox input "false"
click at [916, 441] on p-checkbox at bounding box center [913, 448] width 17 height 14
checkbox input "true"
click at [917, 151] on p-checkbox at bounding box center [913, 156] width 17 height 14
checkbox input "true"
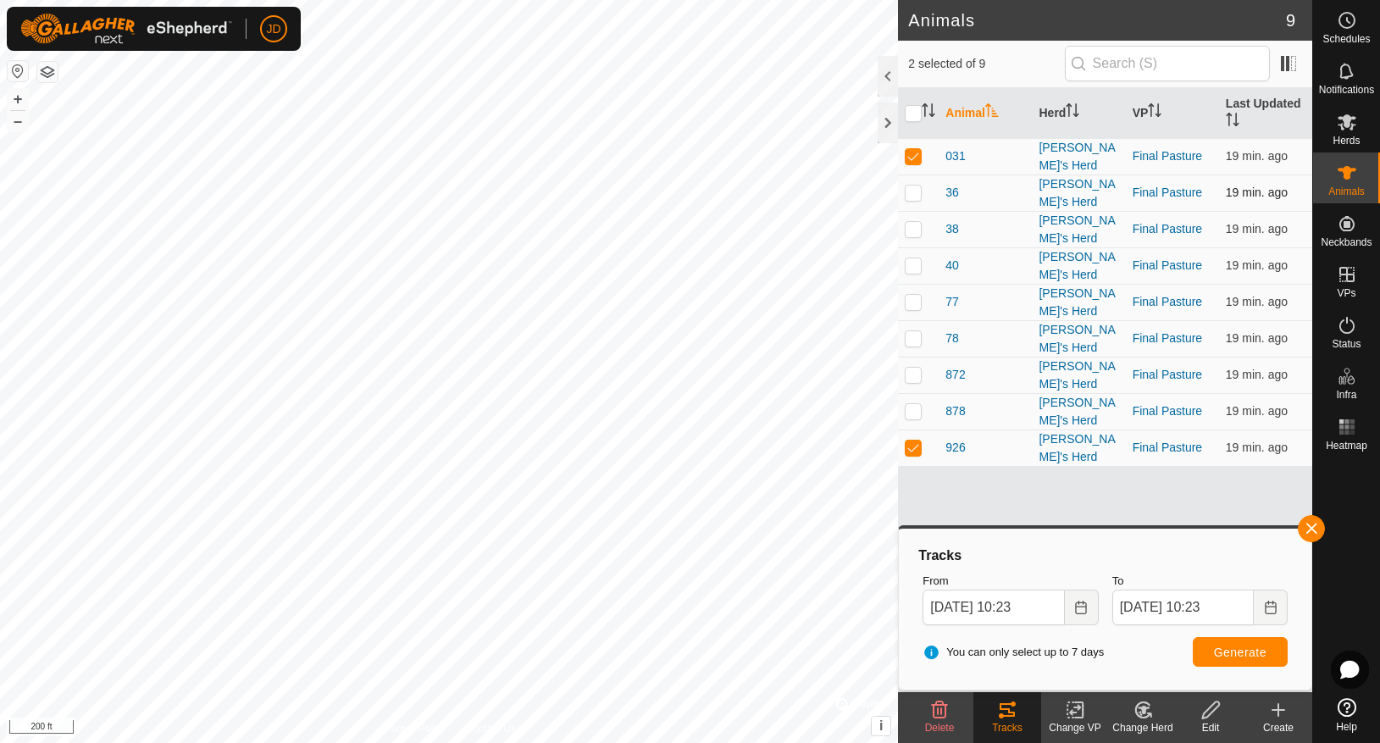
click at [919, 186] on p-checkbox at bounding box center [913, 193] width 17 height 14
checkbox input "true"
click at [911, 225] on p-checkbox at bounding box center [913, 229] width 17 height 14
checkbox input "true"
click at [915, 258] on p-checkbox at bounding box center [913, 265] width 17 height 14
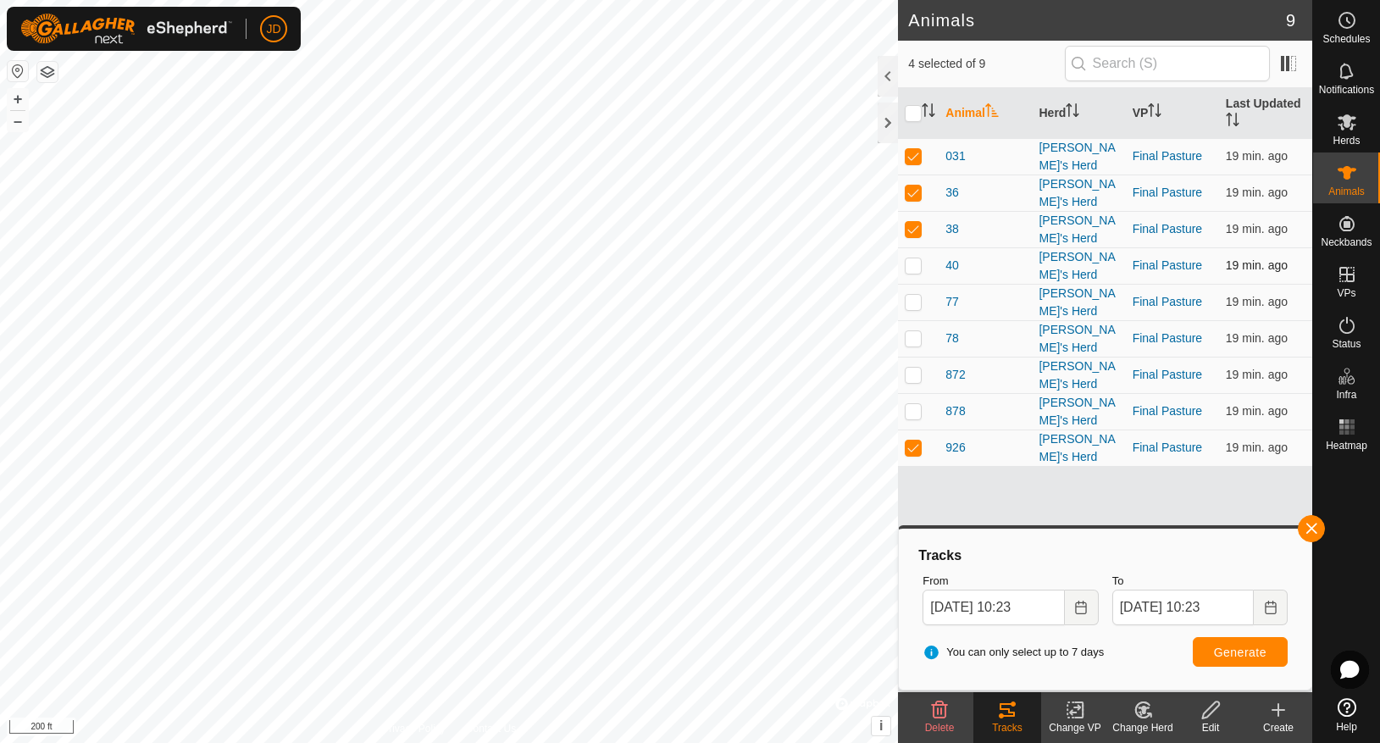
checkbox input "true"
